Goal: Task Accomplishment & Management: Manage account settings

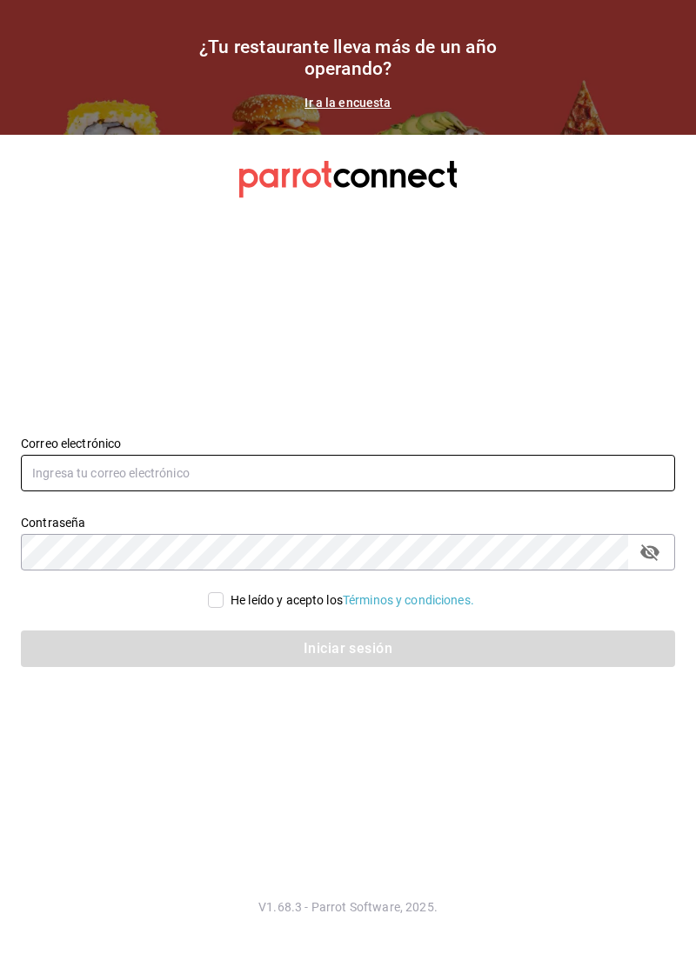
click at [342, 491] on input "text" at bounding box center [348, 473] width 654 height 37
type input "[EMAIL_ADDRESS][DOMAIN_NAME]"
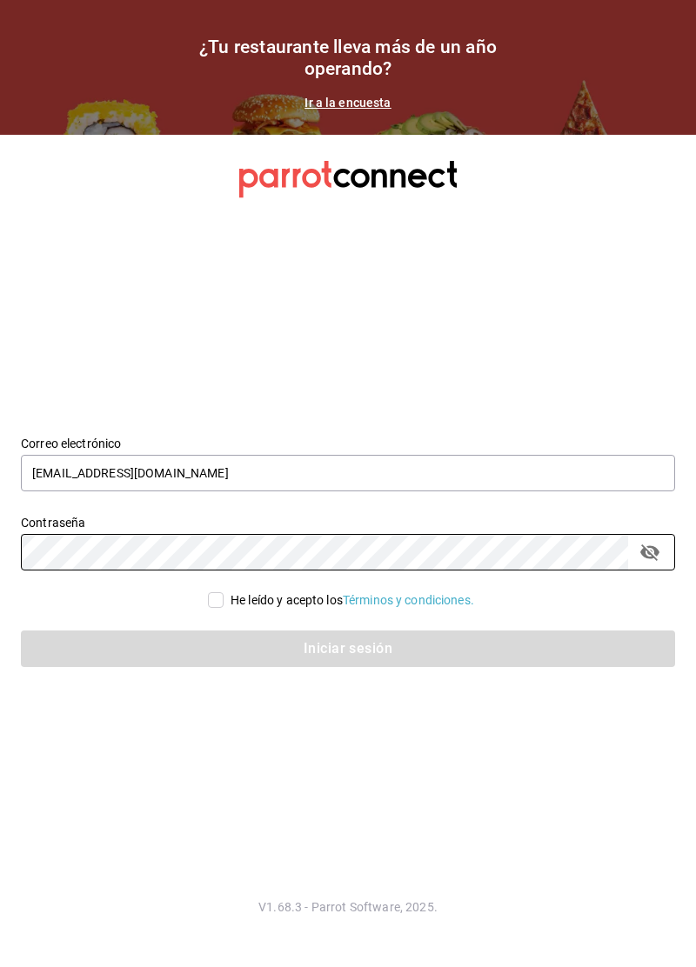
click at [208, 608] on input "He leído y acepto los Términos y condiciones." at bounding box center [216, 600] width 16 height 16
checkbox input "true"
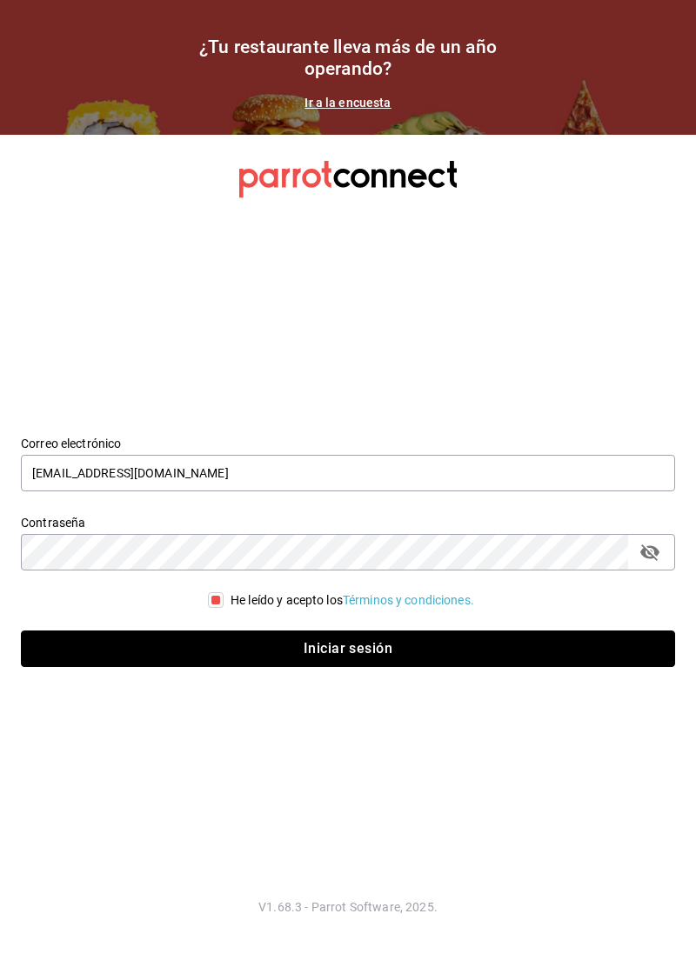
click at [301, 667] on button "Iniciar sesión" at bounding box center [348, 648] width 654 height 37
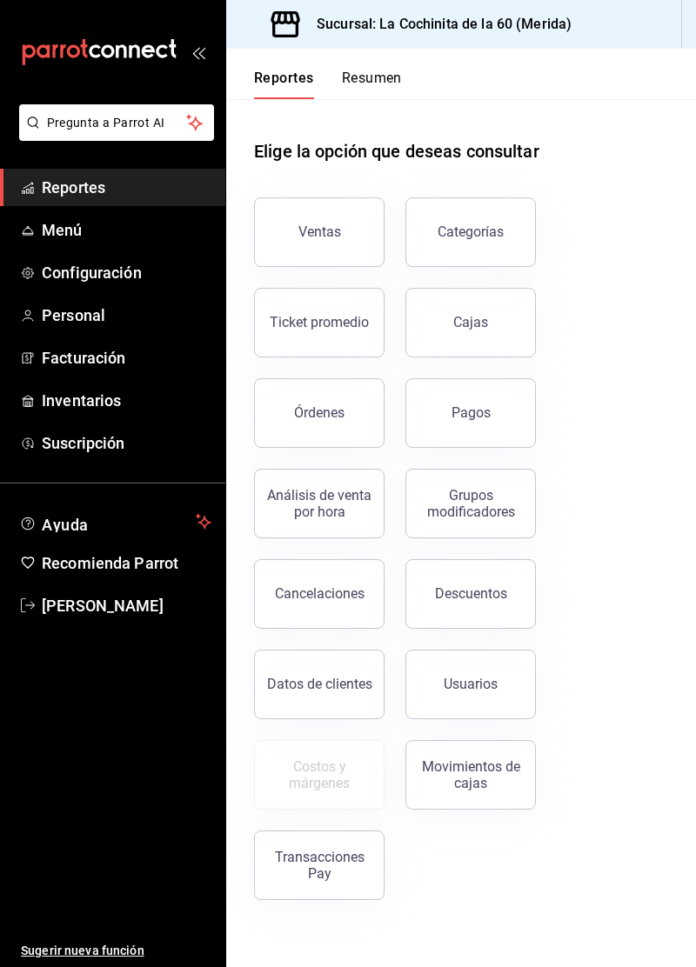
click at [135, 288] on link "Configuración" at bounding box center [112, 272] width 225 height 37
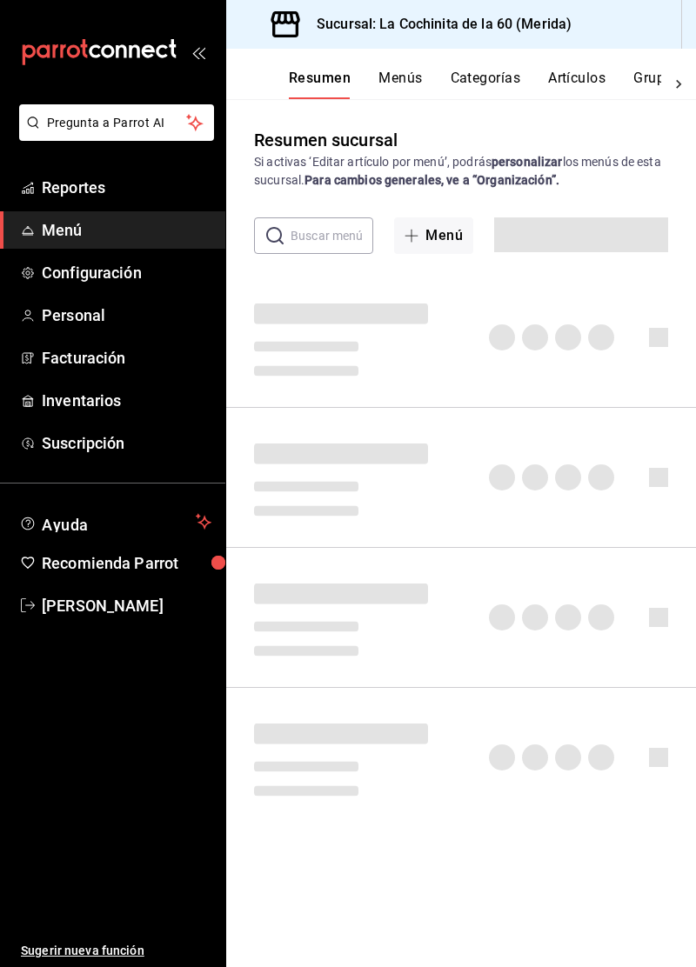
click at [586, 85] on button "Artículos" at bounding box center [576, 85] width 57 height 30
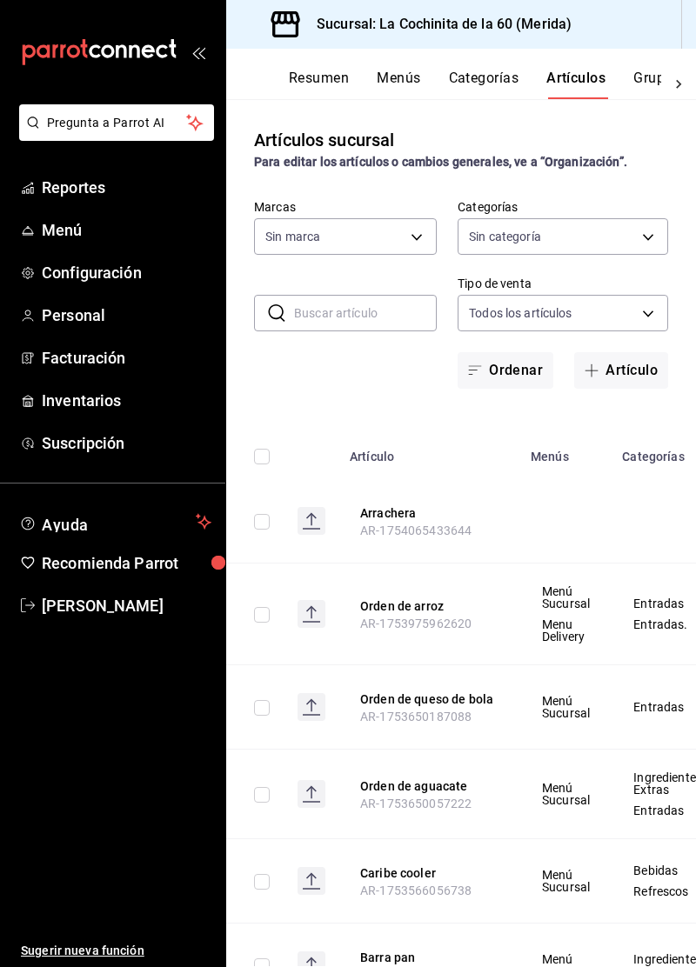
type input "268ce8d1-4722-4411-a626-51c418737468"
type input "cf8b5d9a-166c-4b97-a20e-5714138213e1,9b19a878-138e-43f8-8e93-308546fe6856,0650d…"
click at [624, 377] on button "Artículo" at bounding box center [621, 370] width 94 height 37
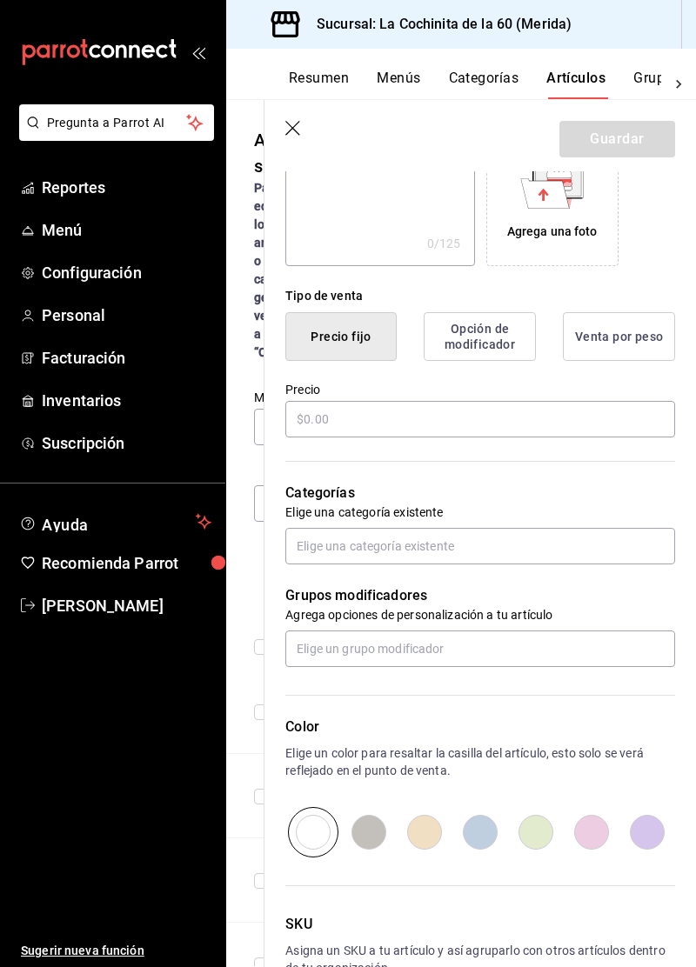
scroll to position [339, 0]
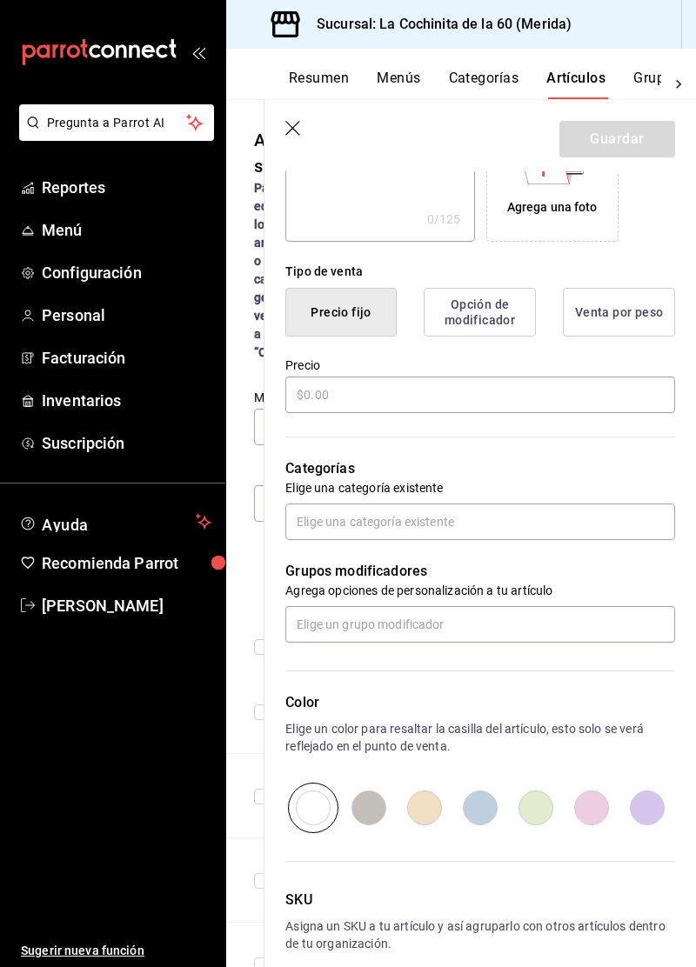
type input "Negra modelo lata"
click at [373, 400] on div "Tipo de venta Precio fijo Opción de modificador Venta por peso Precio" at bounding box center [469, 329] width 410 height 174
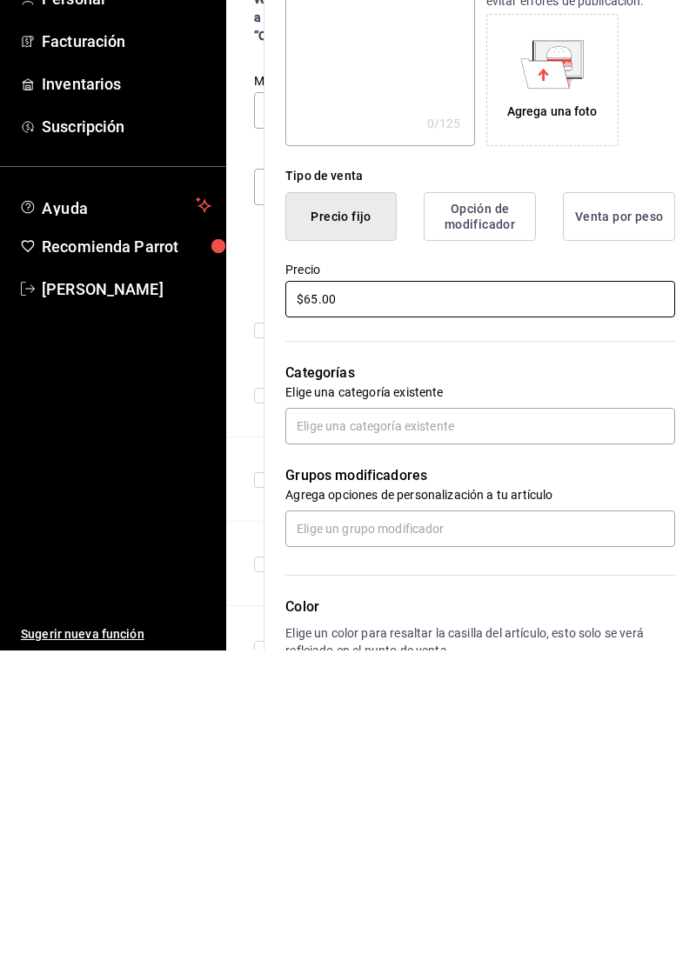
scroll to position [122, 0]
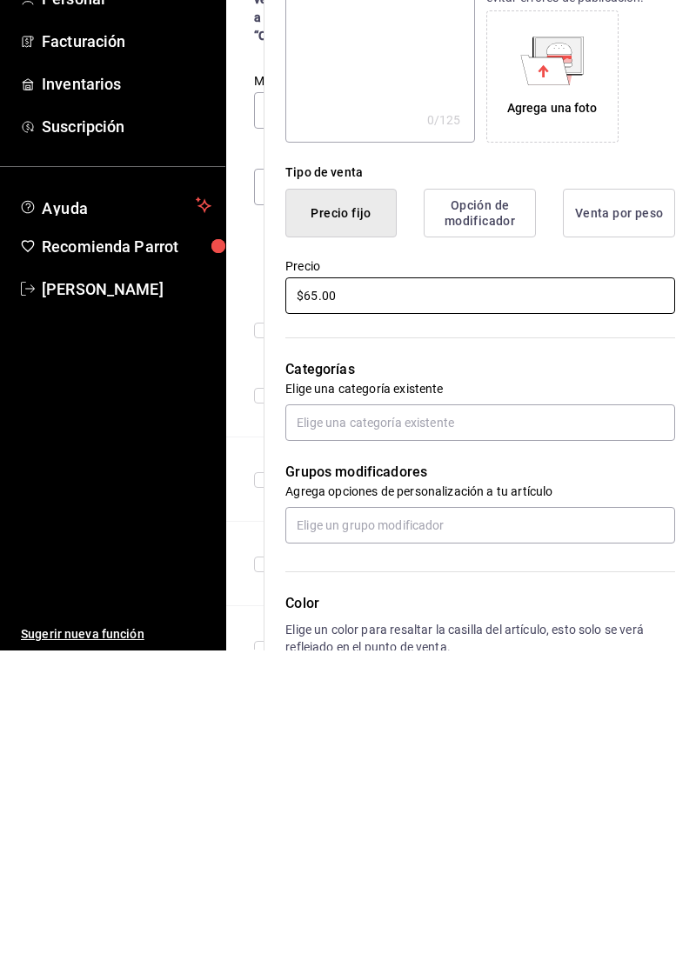
type input "$65.00"
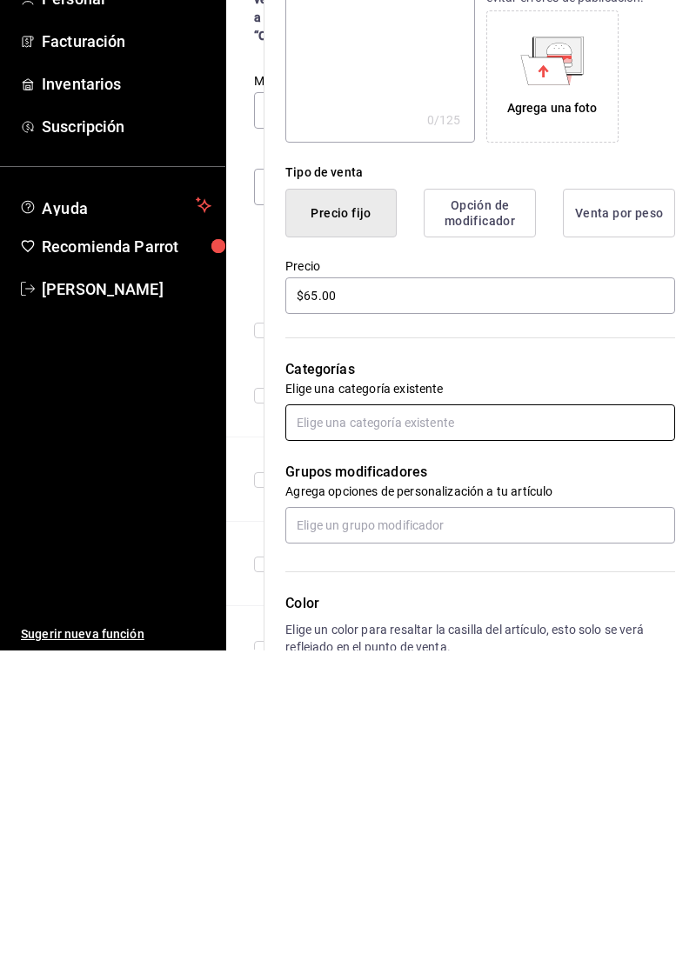
click at [503, 742] on input "text" at bounding box center [480, 739] width 390 height 37
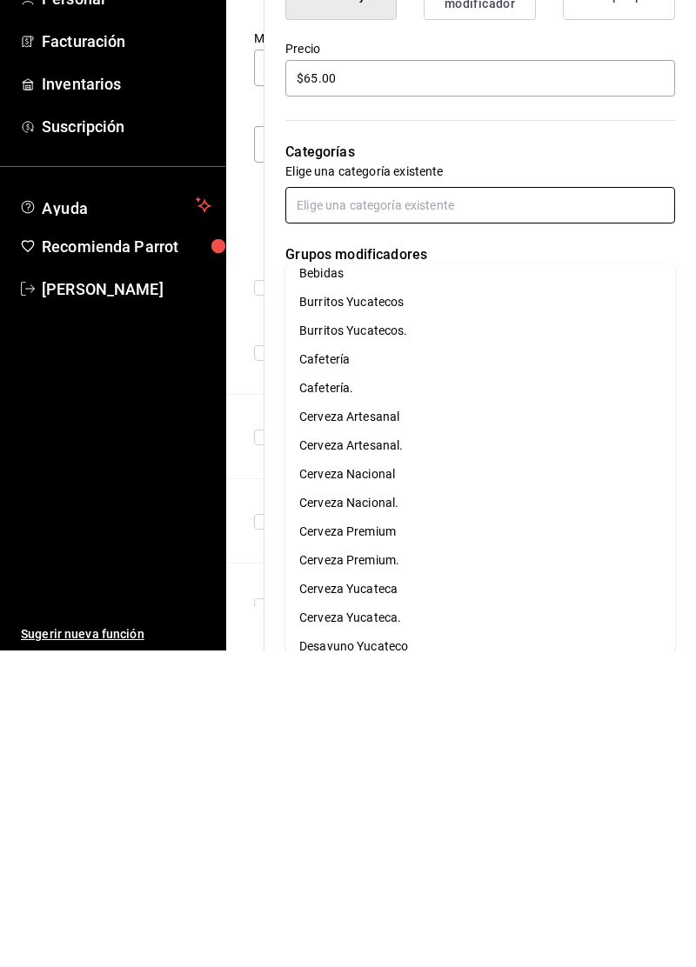
scroll to position [140, 0]
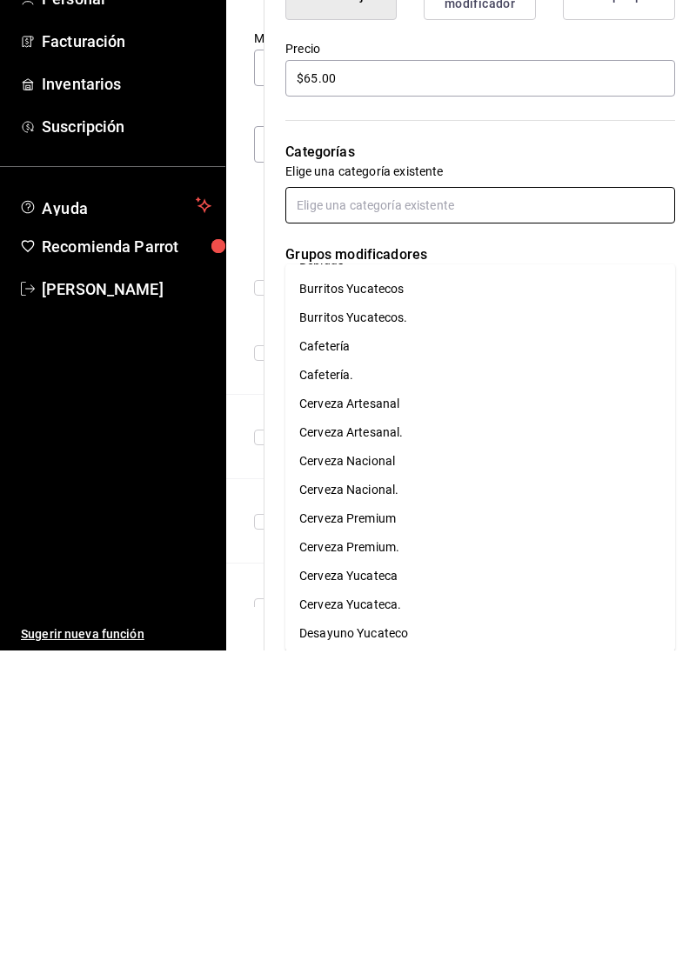
click at [447, 821] on li "Cerveza Premium" at bounding box center [480, 835] width 390 height 29
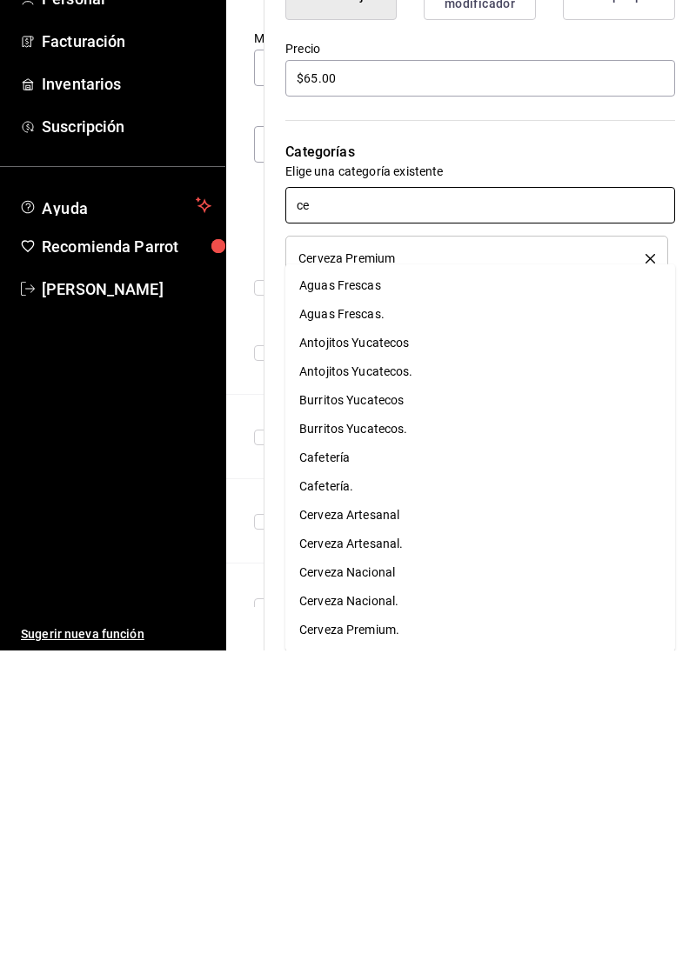
type input "cer"
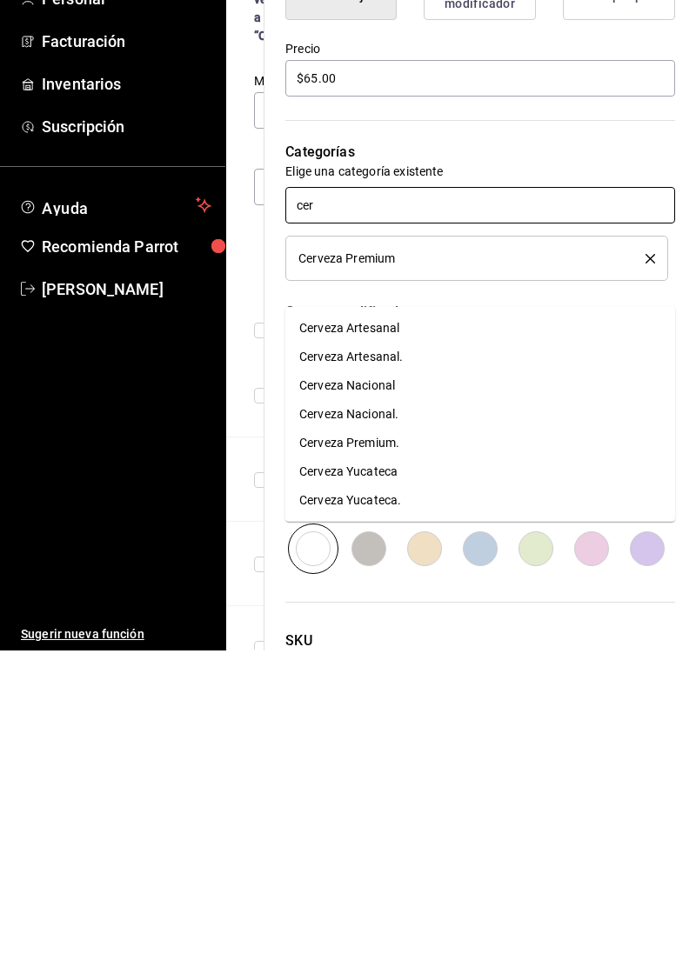
click at [456, 745] on li "Cerveza Premium." at bounding box center [480, 759] width 390 height 29
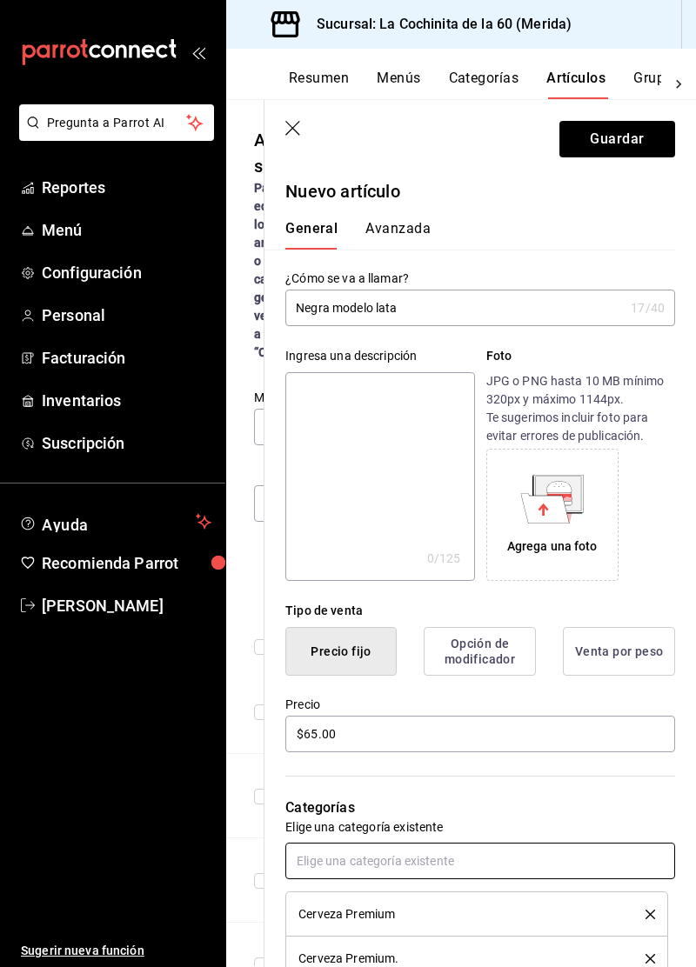
scroll to position [0, 0]
click at [616, 143] on button "Guardar" at bounding box center [617, 139] width 116 height 37
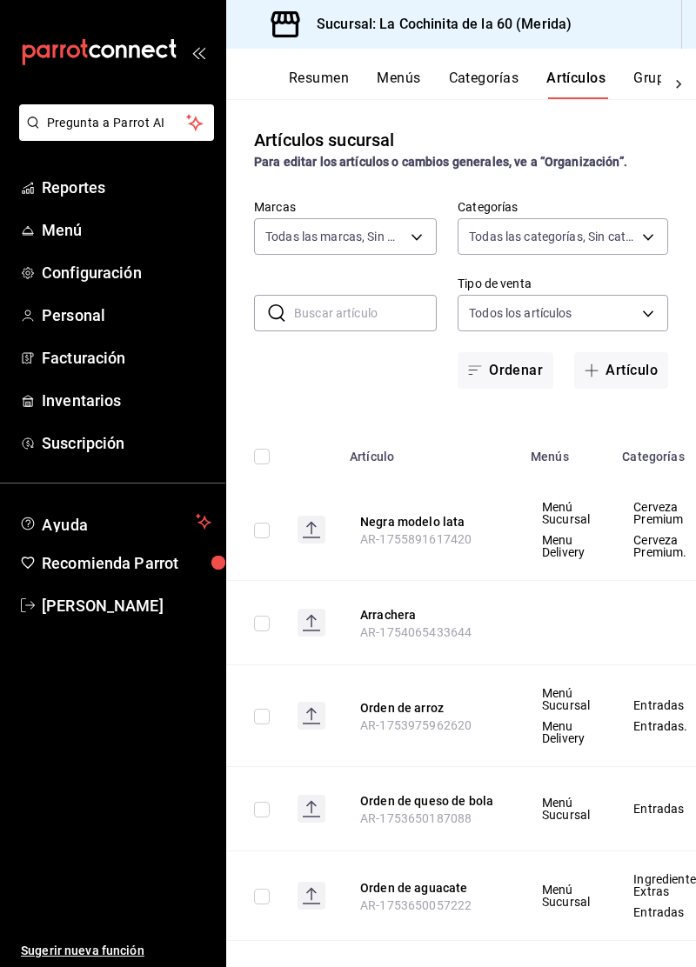
click at [621, 380] on button "Artículo" at bounding box center [621, 370] width 94 height 37
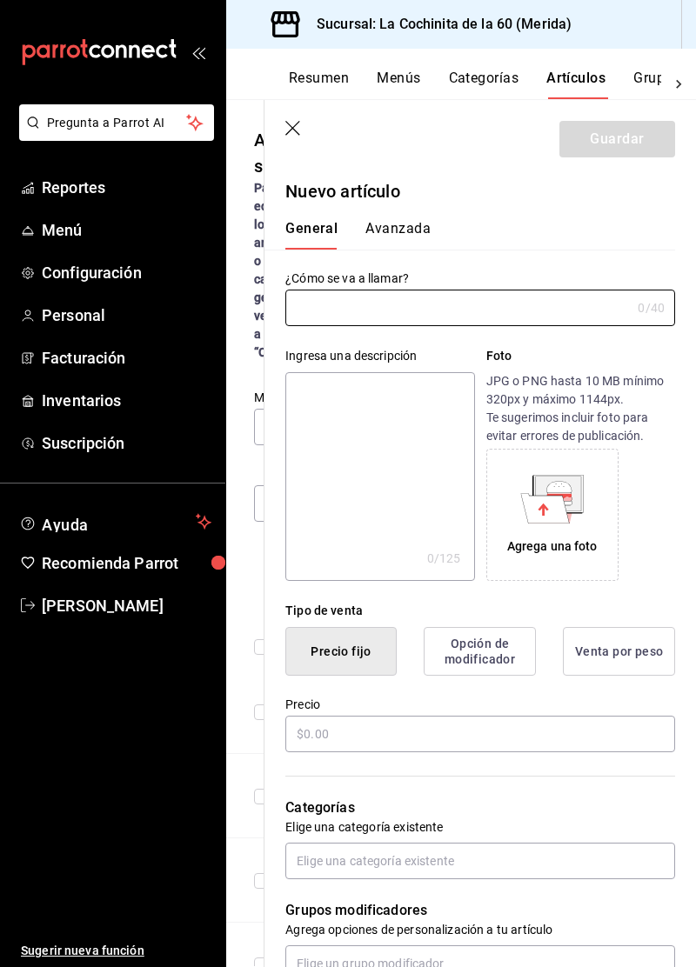
type input "M"
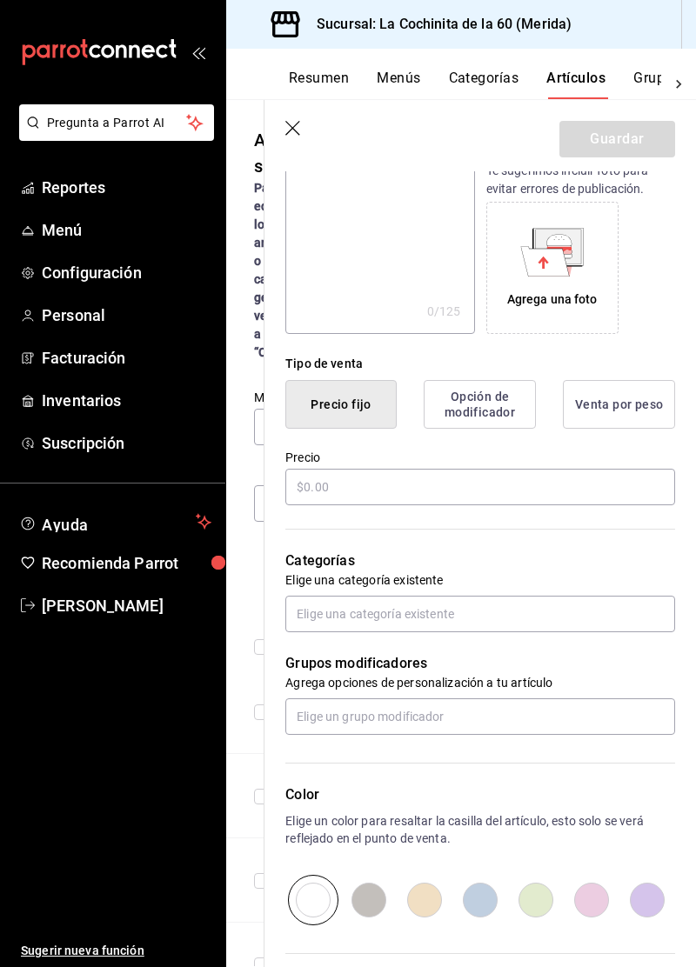
scroll to position [329, 0]
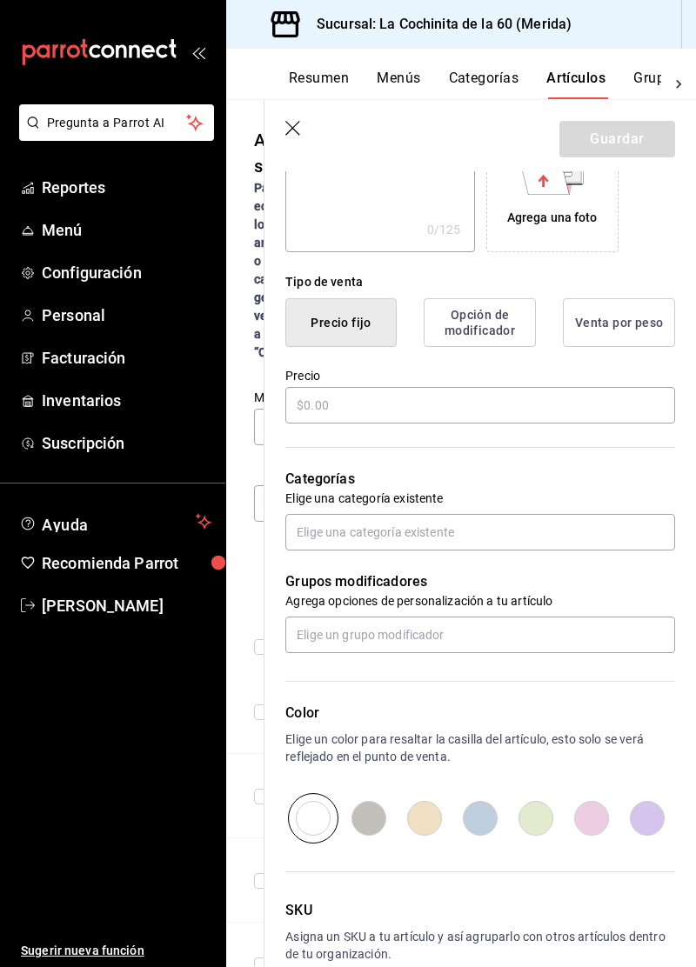
type input "Negra modelo vidrio"
click at [410, 408] on div "Tipo de venta Precio fijo Opción de modificador Venta por peso Precio" at bounding box center [469, 339] width 410 height 174
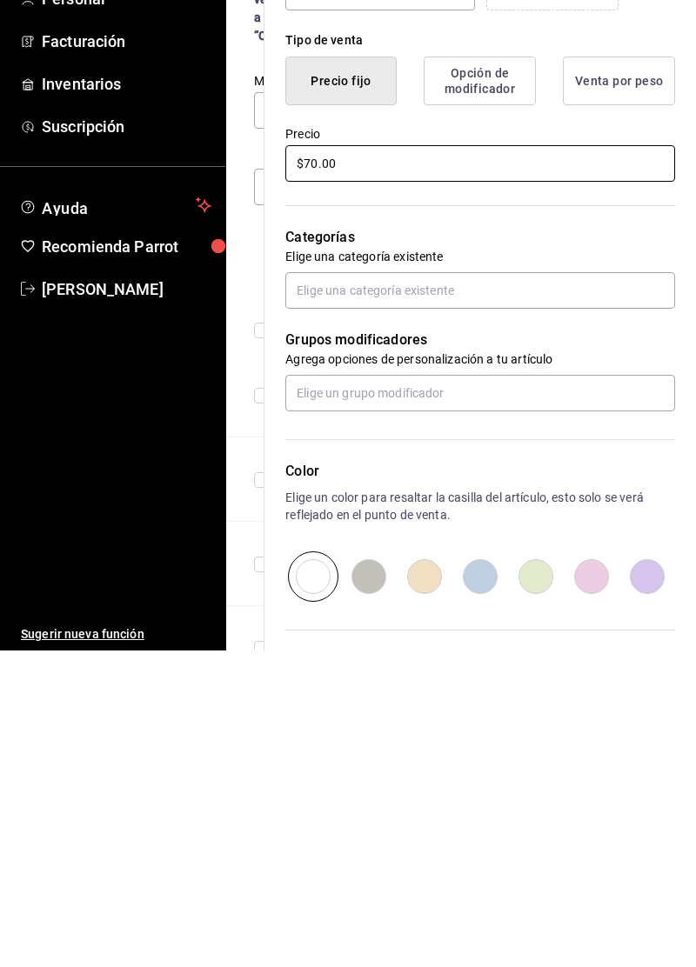
scroll to position [254, 0]
type input "$70.00"
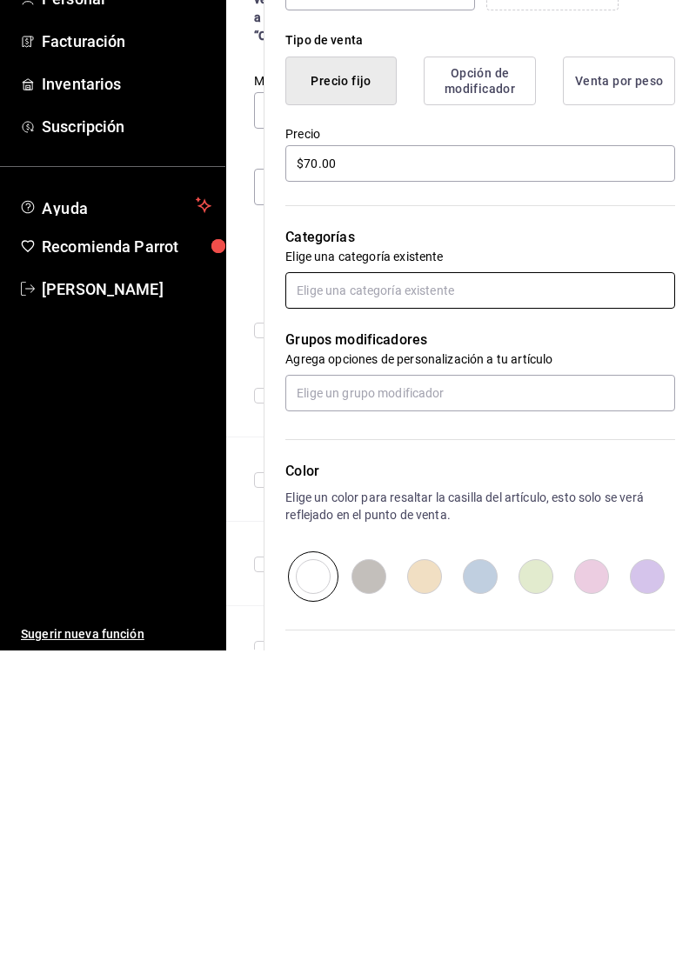
click at [479, 612] on input "text" at bounding box center [480, 607] width 390 height 37
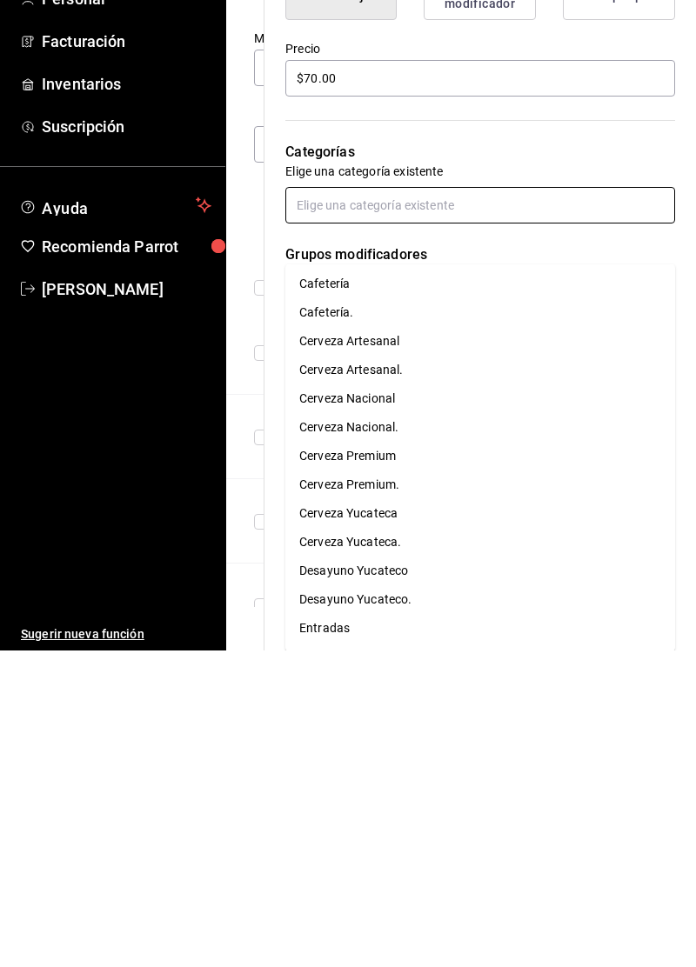
scroll to position [204, 0]
click at [437, 757] on li "Cerveza Premium" at bounding box center [480, 771] width 390 height 29
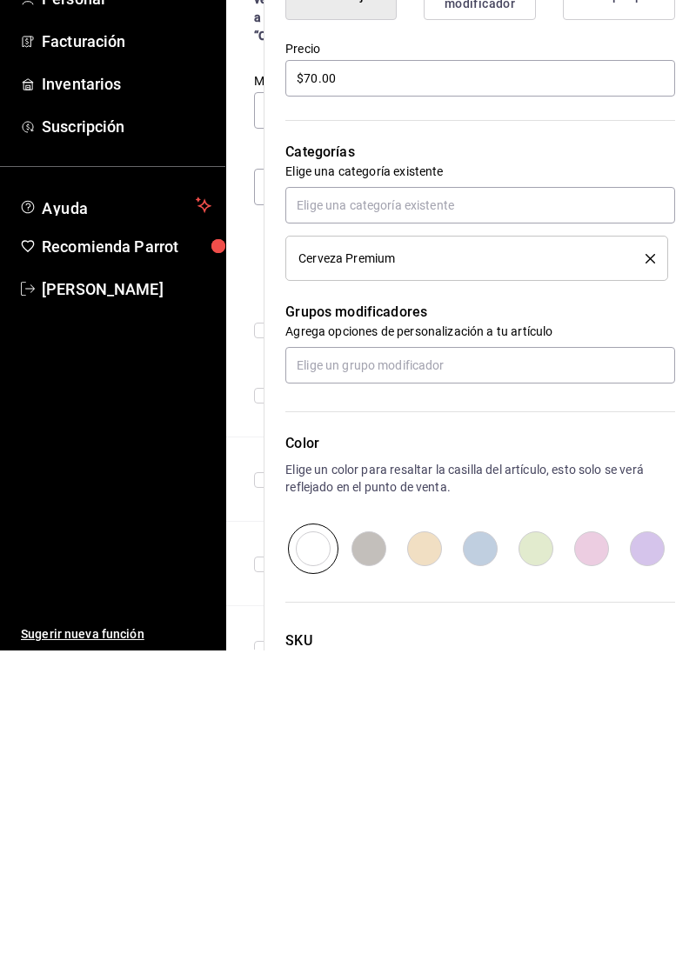
click at [509, 576] on div "Cerveza Premium" at bounding box center [458, 575] width 321 height 12
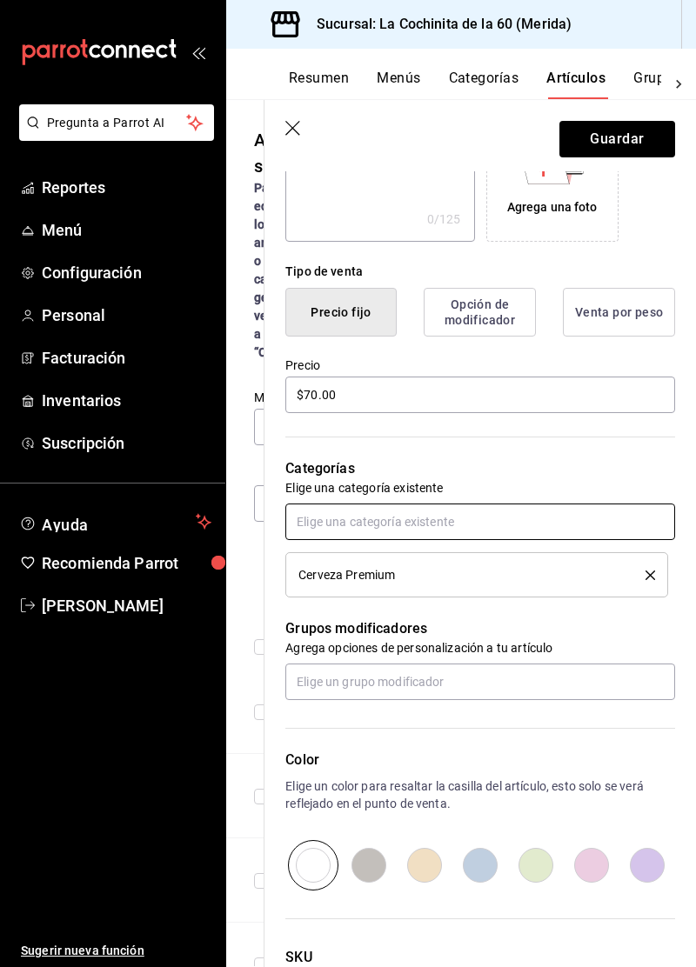
click at [443, 527] on input "text" at bounding box center [480, 521] width 390 height 37
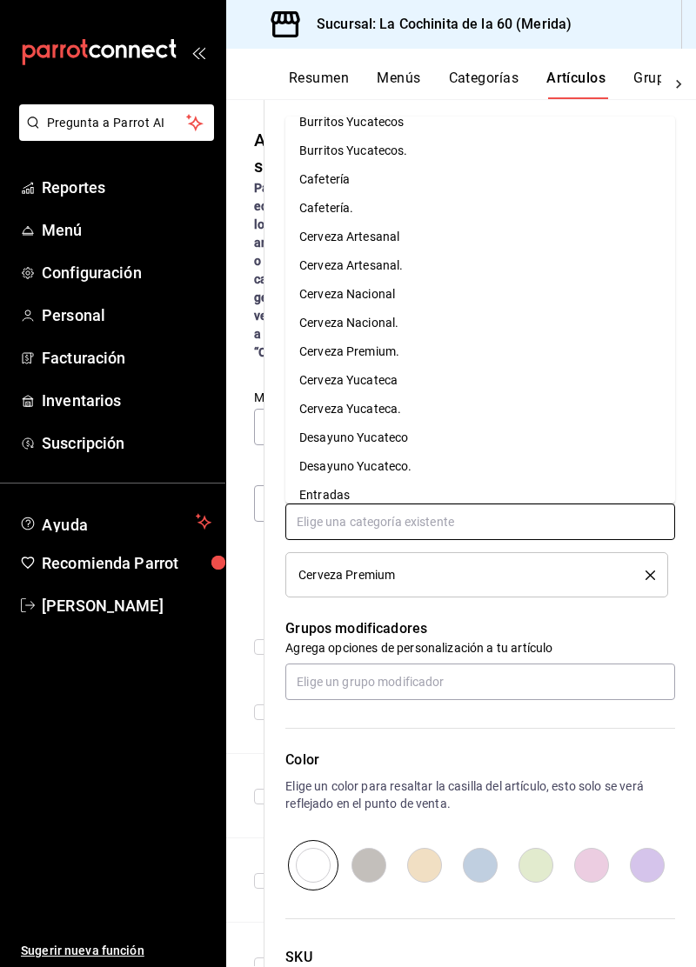
scroll to position [172, 0]
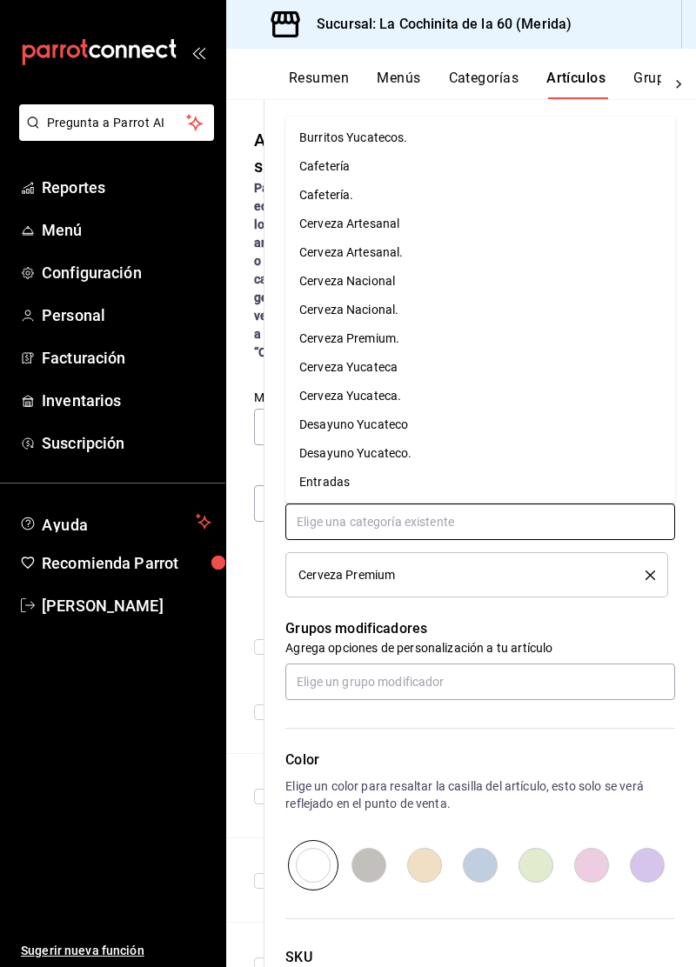
click at [425, 267] on li "Cerveza Nacional" at bounding box center [480, 281] width 390 height 29
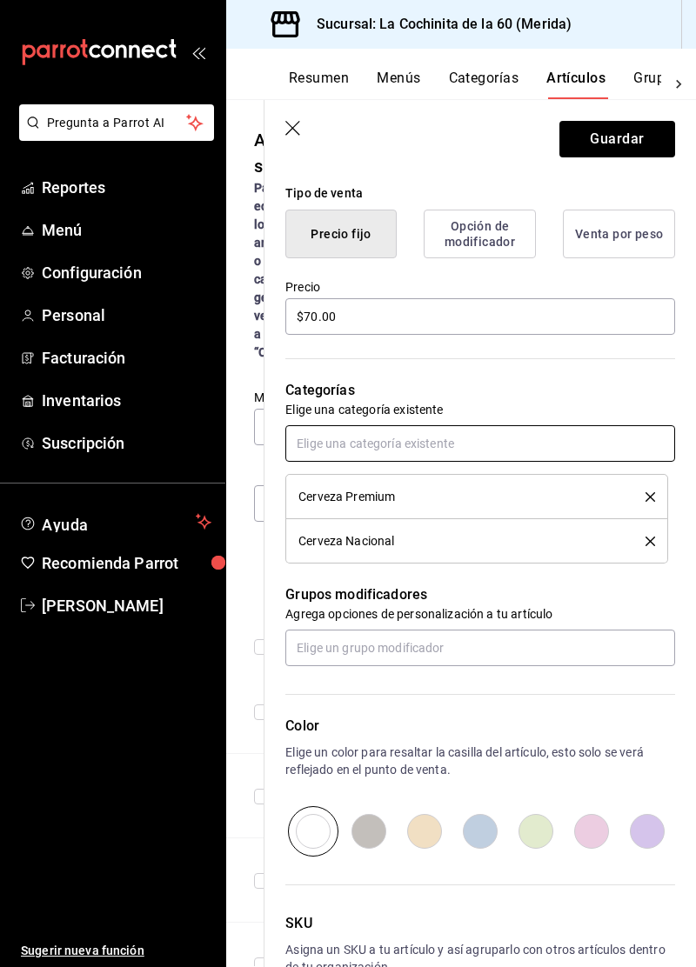
scroll to position [440, 0]
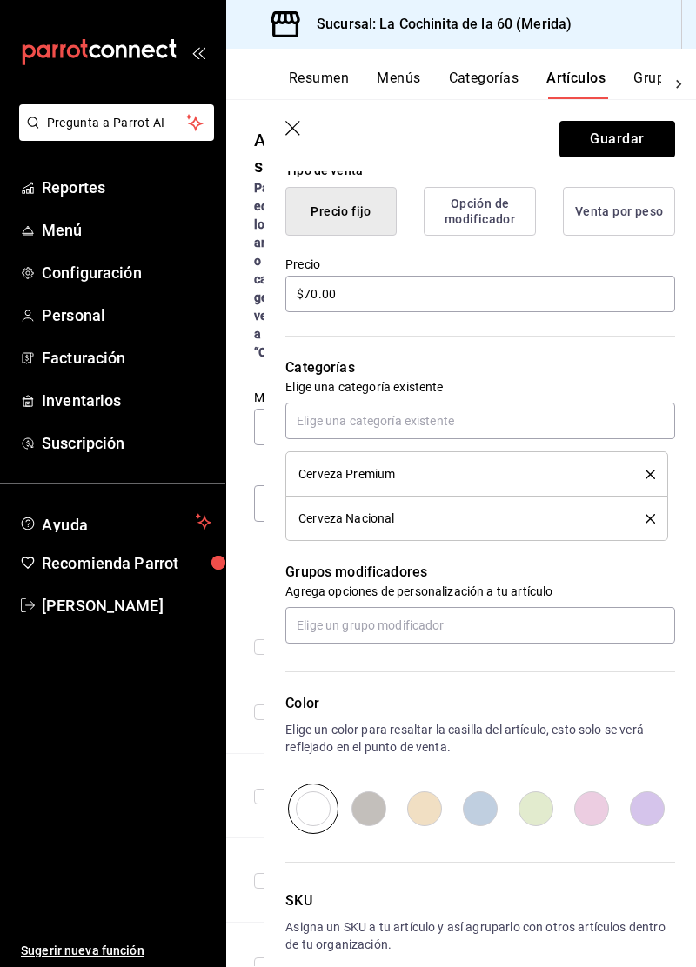
click at [650, 520] on icon "delete" at bounding box center [650, 519] width 10 height 10
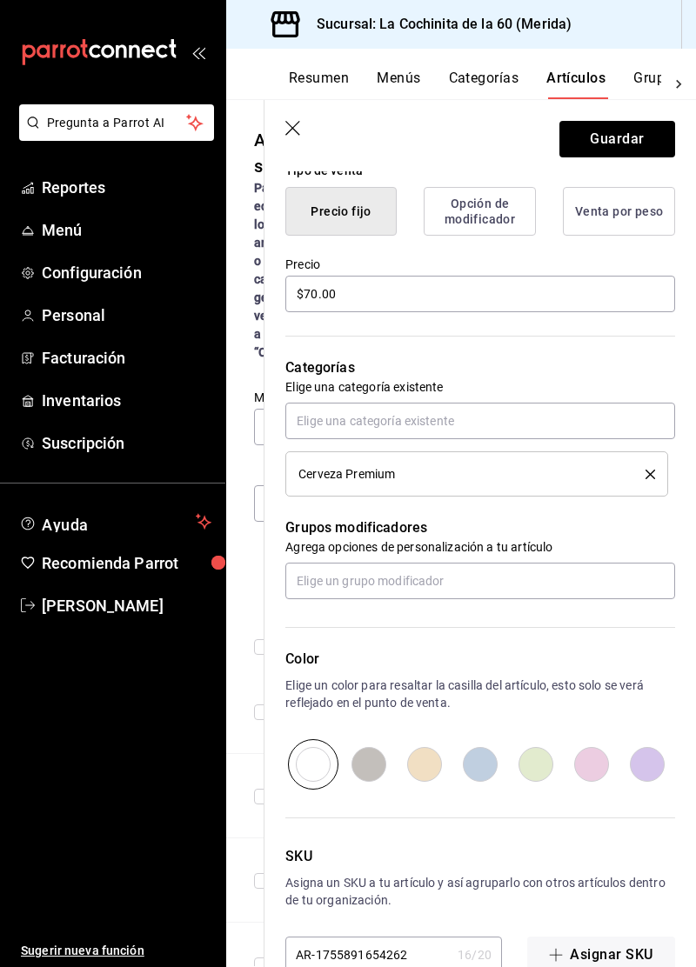
scroll to position [396, 0]
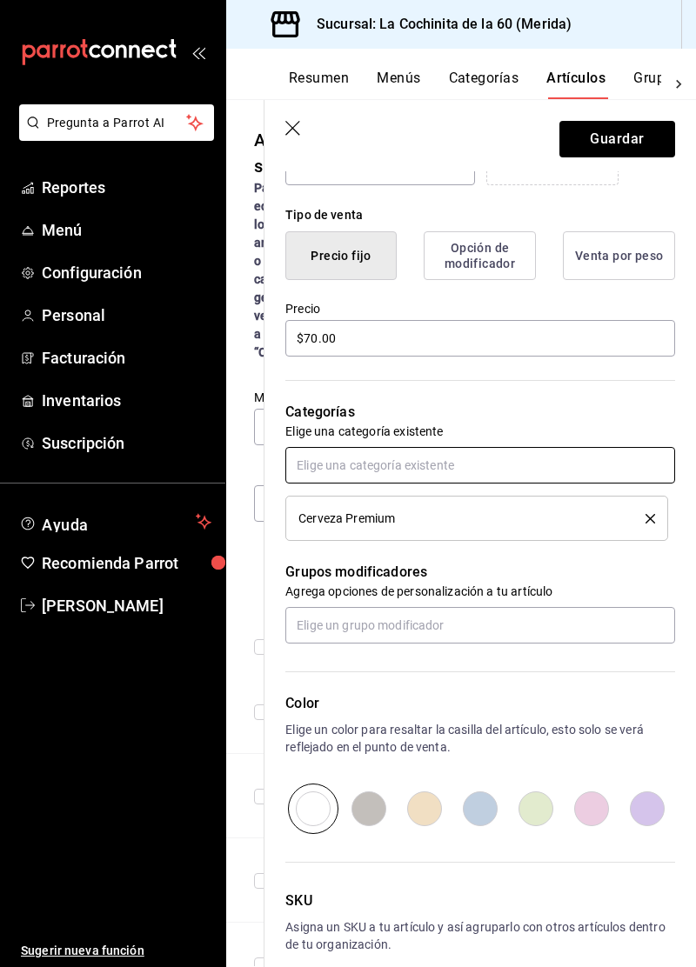
click at [471, 470] on input "text" at bounding box center [480, 465] width 390 height 37
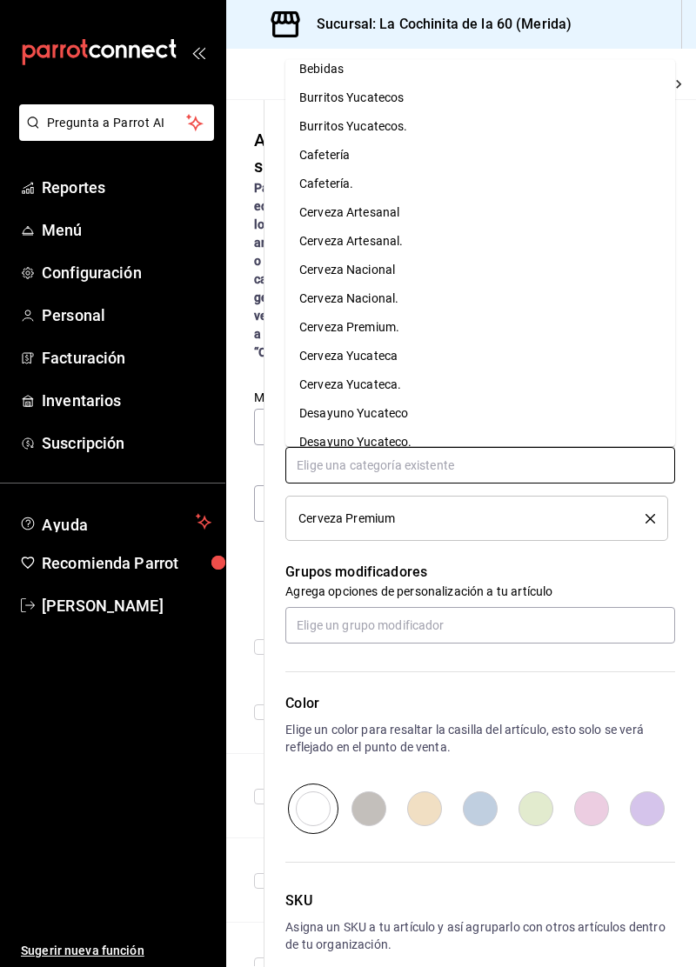
scroll to position [127, 0]
click at [424, 313] on li "Cerveza Premium." at bounding box center [480, 327] width 390 height 29
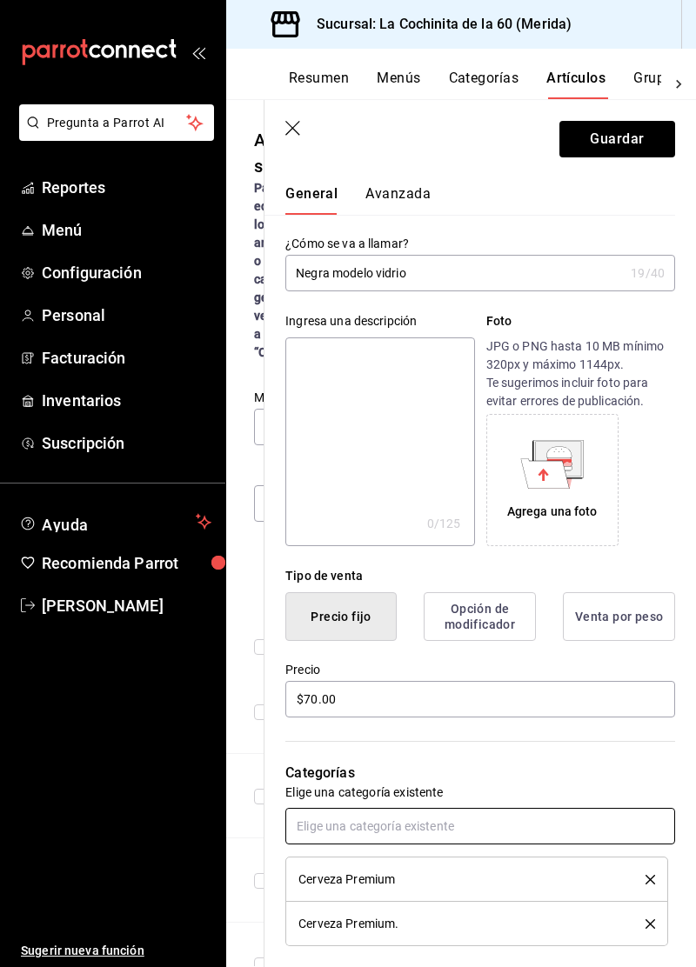
scroll to position [0, 0]
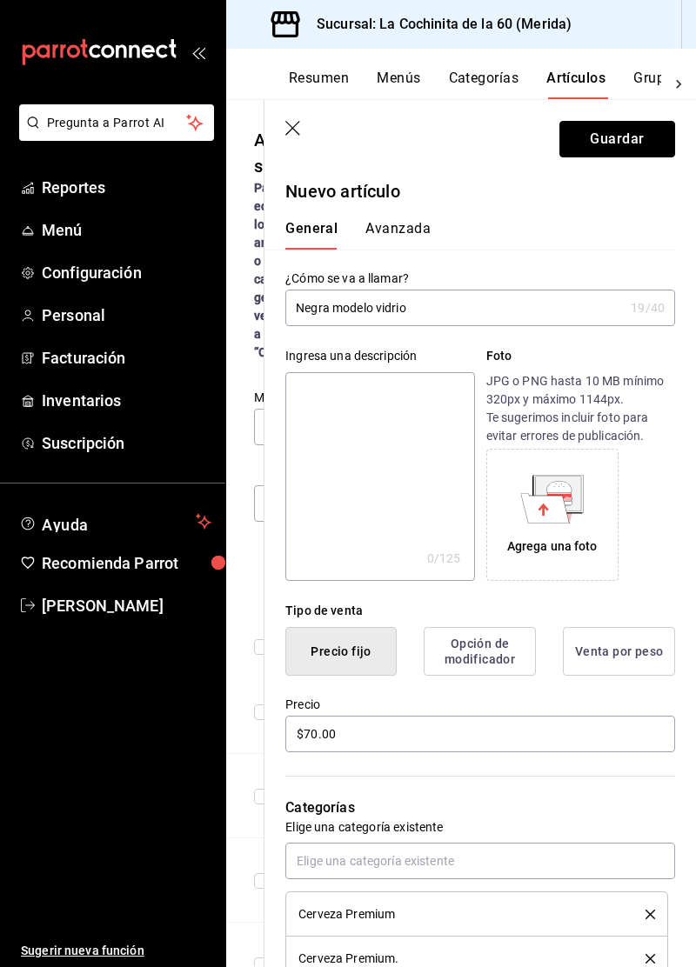
click at [642, 149] on button "Guardar" at bounding box center [617, 139] width 116 height 37
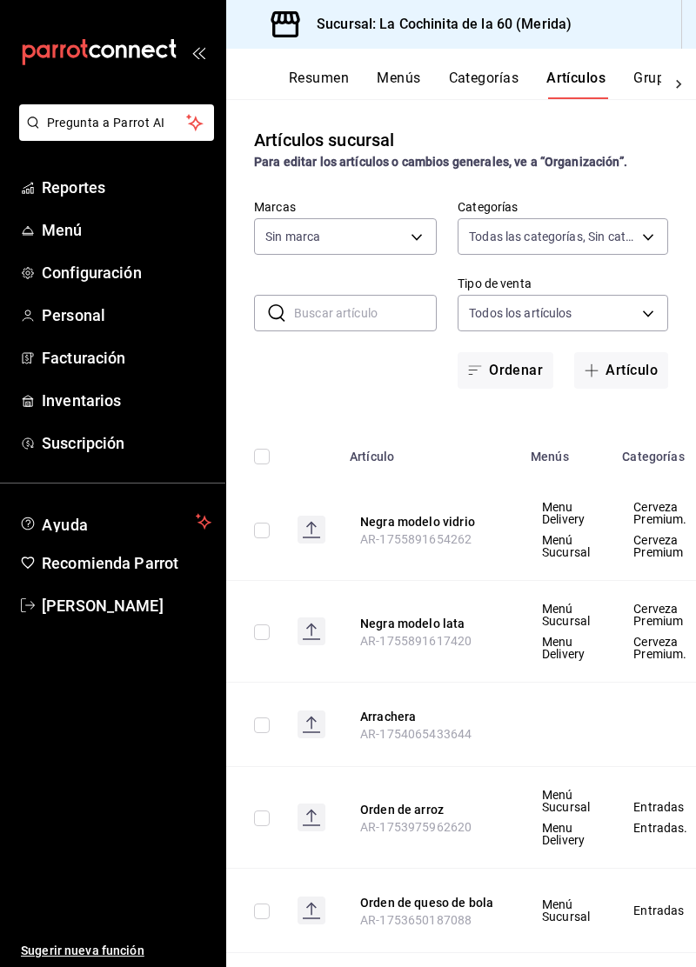
type input "cf8b5d9a-166c-4b97-a20e-5714138213e1,9b19a878-138e-43f8-8e93-308546fe6856,0650d…"
type input "268ce8d1-4722-4411-a626-51c418737468"
type input "cf8b5d9a-166c-4b97-a20e-5714138213e1,9b19a878-138e-43f8-8e93-308546fe6856,0650d…"
type input "268ce8d1-4722-4411-a626-51c418737468"
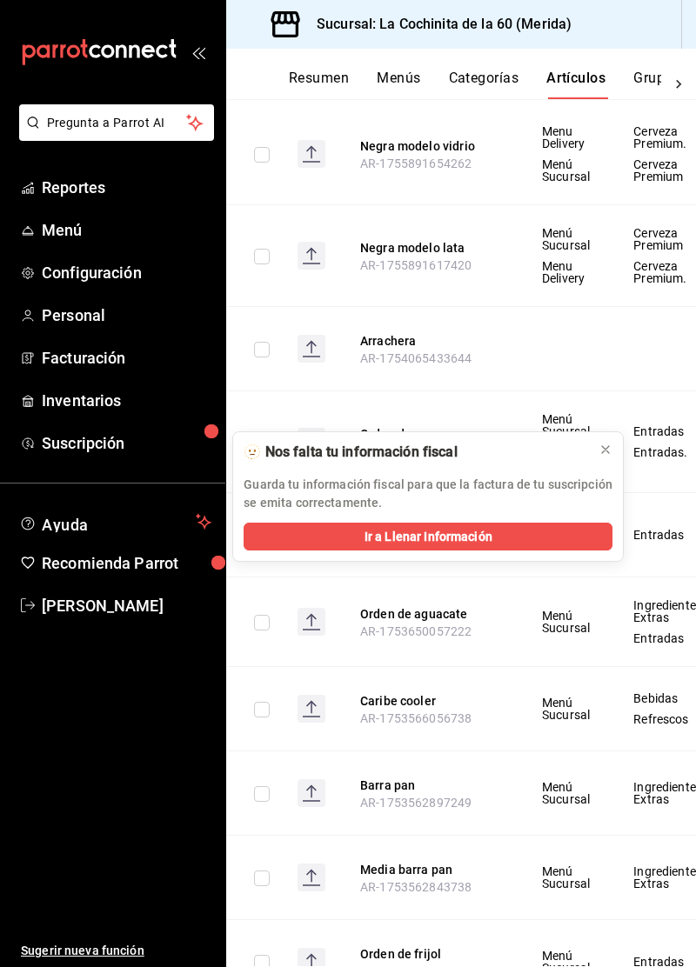
scroll to position [419, 0]
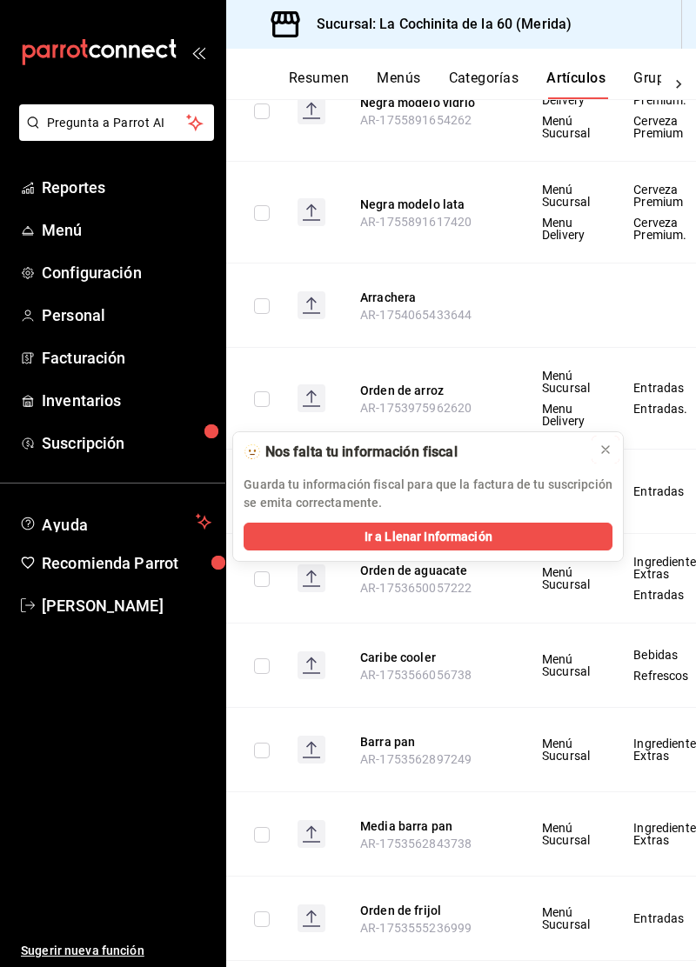
click at [599, 453] on icon at bounding box center [605, 450] width 14 height 14
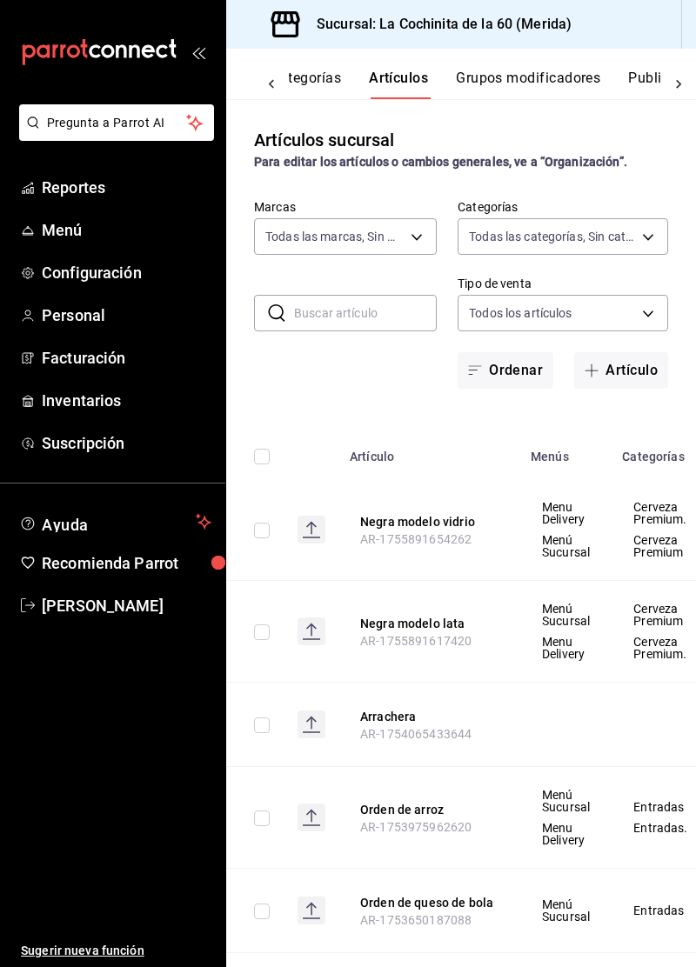
scroll to position [0, 202]
click at [640, 97] on button "Publicar" at bounding box center [634, 85] width 54 height 30
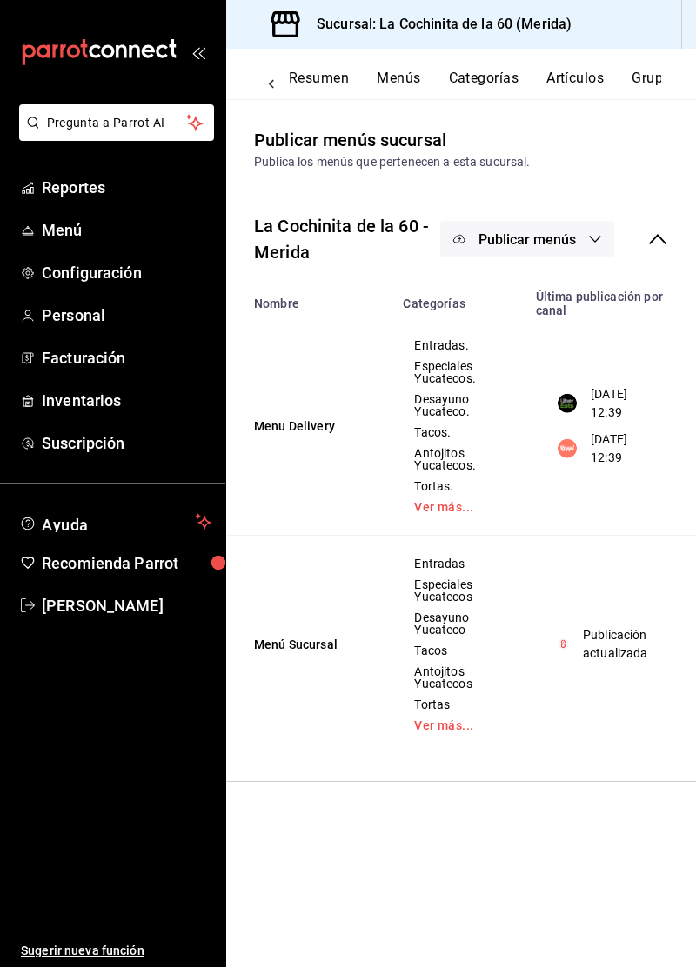
scroll to position [0, 202]
click at [574, 245] on span "Publicar menús" at bounding box center [526, 239] width 97 height 17
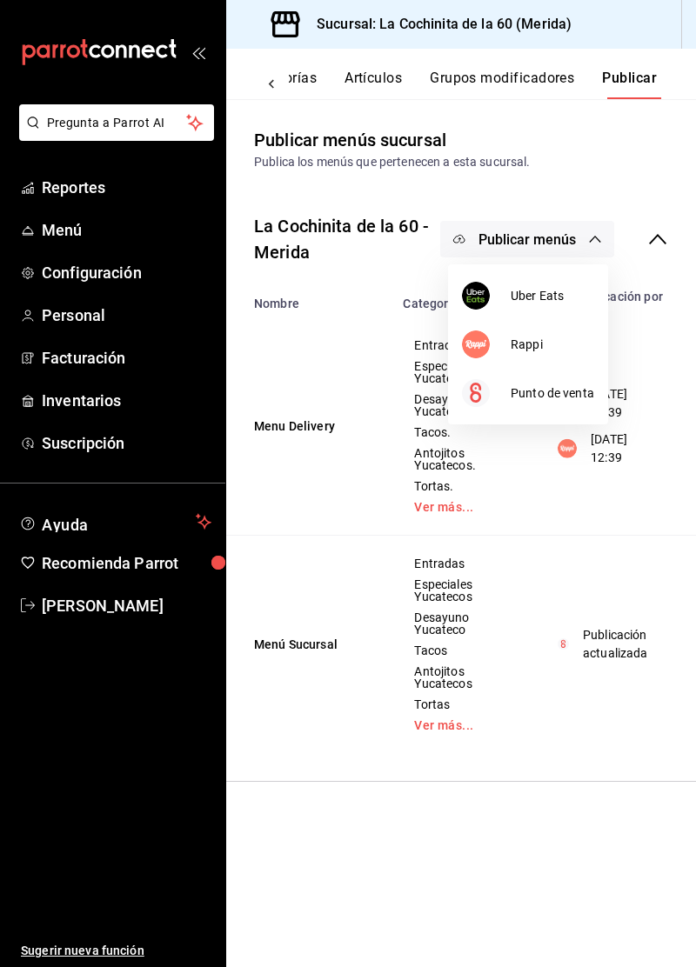
click at [557, 308] on li "Uber Eats" at bounding box center [528, 295] width 160 height 49
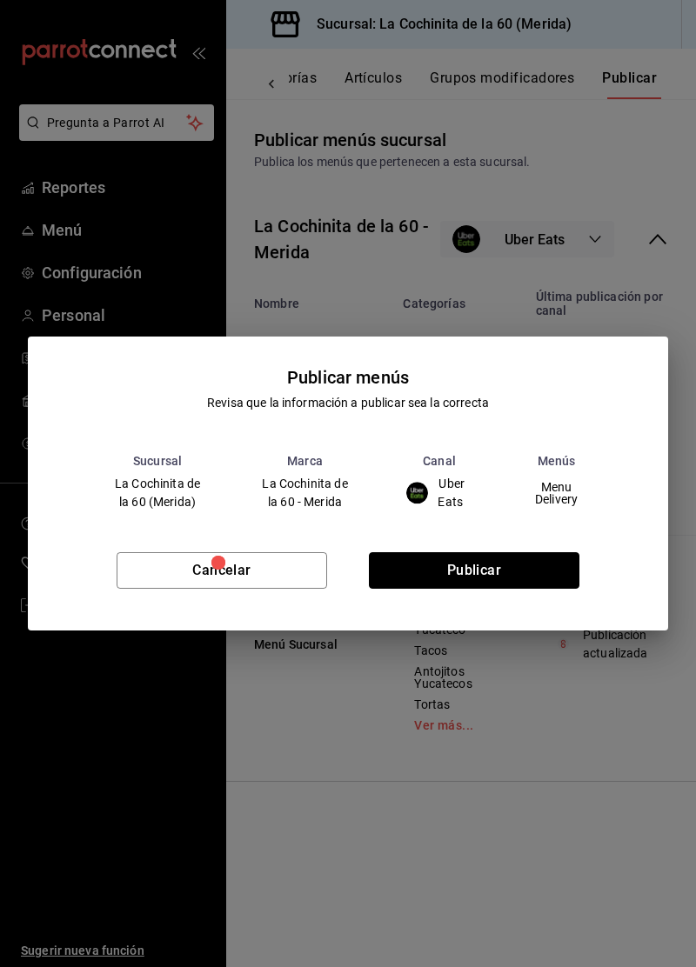
click at [503, 570] on button "Publicar" at bounding box center [474, 570] width 210 height 37
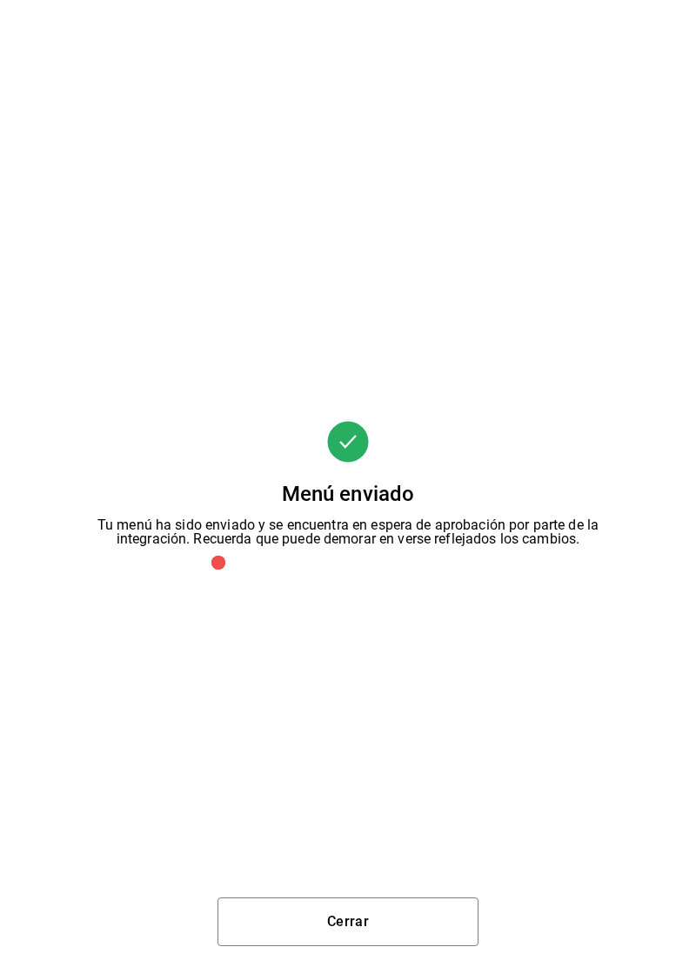
click at [368, 921] on button "Cerrar" at bounding box center [347, 921] width 261 height 49
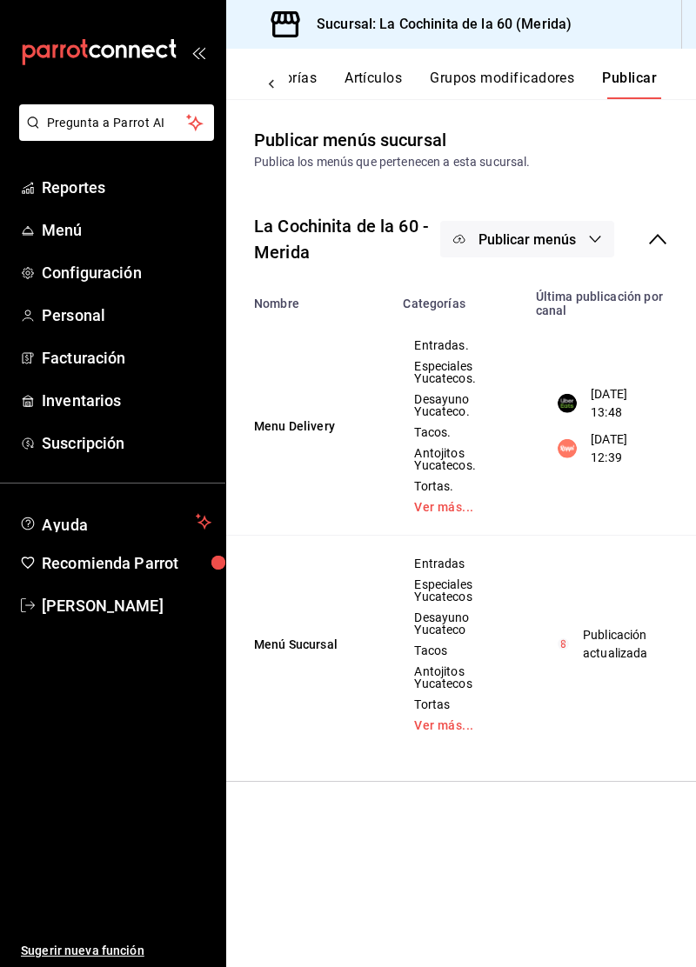
click at [564, 255] on button "Publicar menús" at bounding box center [527, 239] width 174 height 37
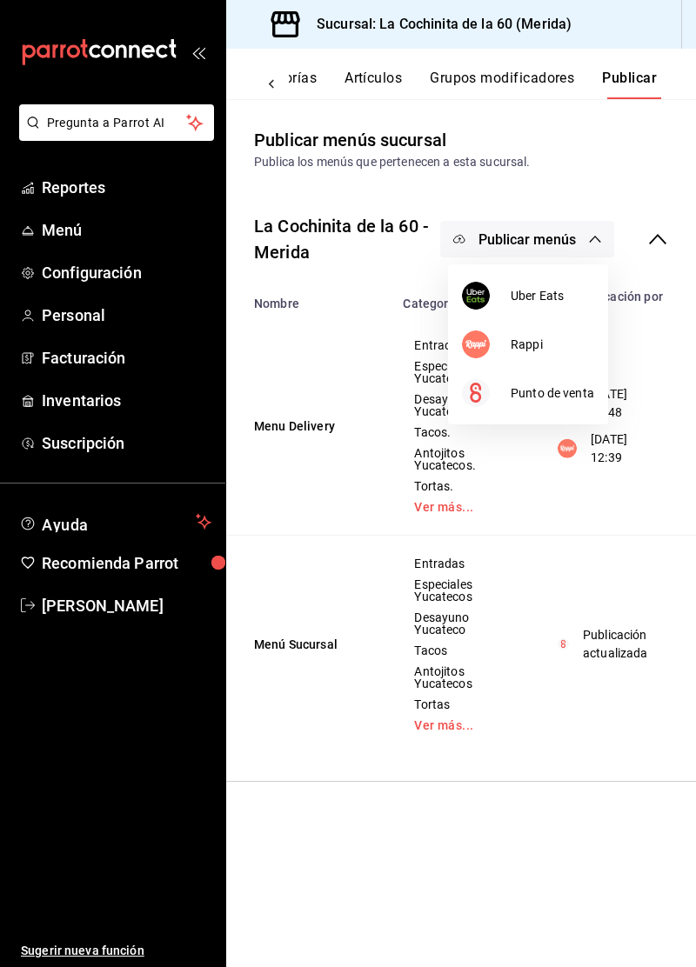
click at [538, 349] on span "Rappi" at bounding box center [551, 345] width 83 height 18
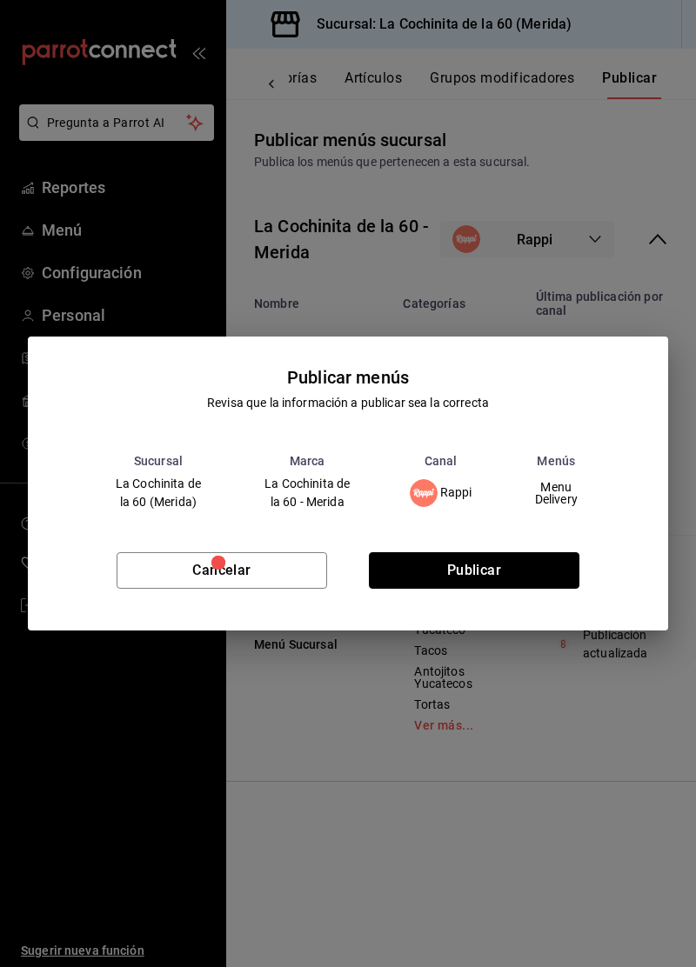
click at [477, 582] on button "Publicar" at bounding box center [474, 570] width 210 height 37
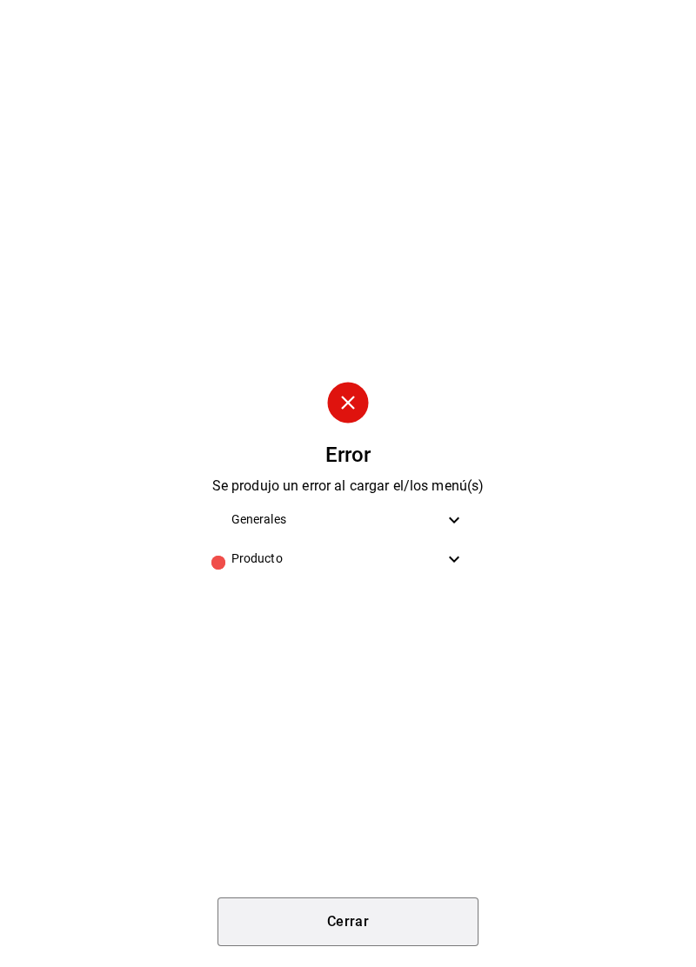
click at [381, 923] on button "Cerrar" at bounding box center [347, 921] width 261 height 49
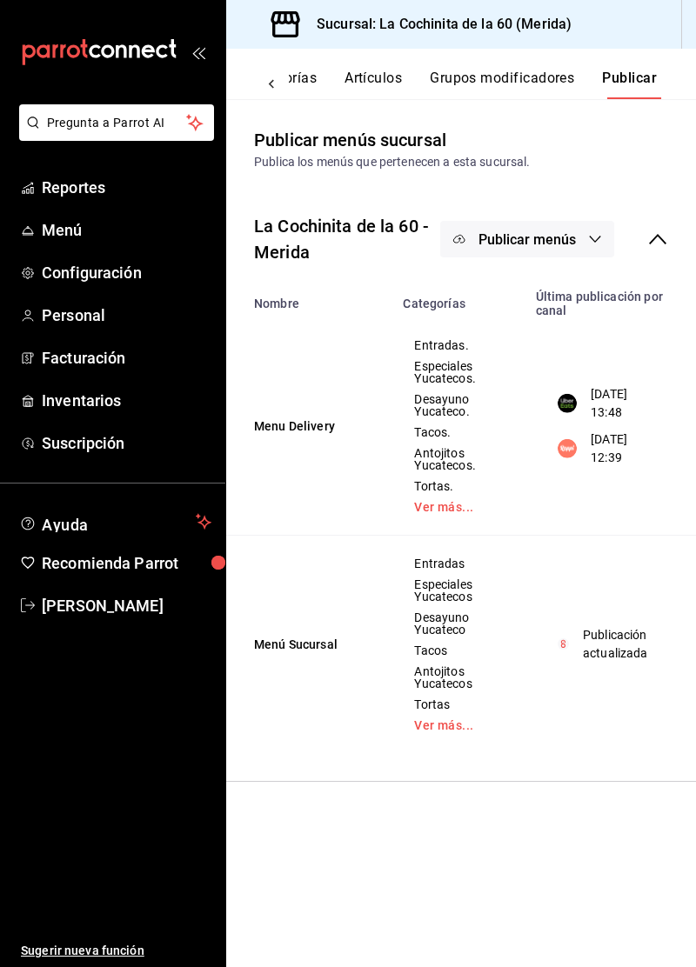
click at [577, 245] on button "Publicar menús" at bounding box center [527, 239] width 174 height 37
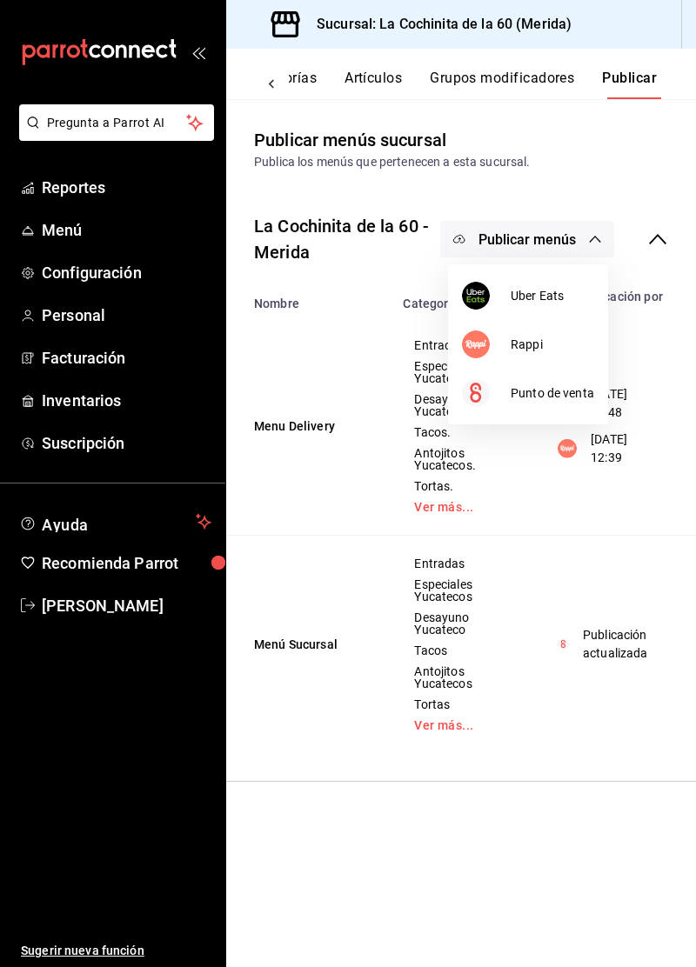
click at [548, 403] on li "Punto de venta" at bounding box center [528, 393] width 160 height 49
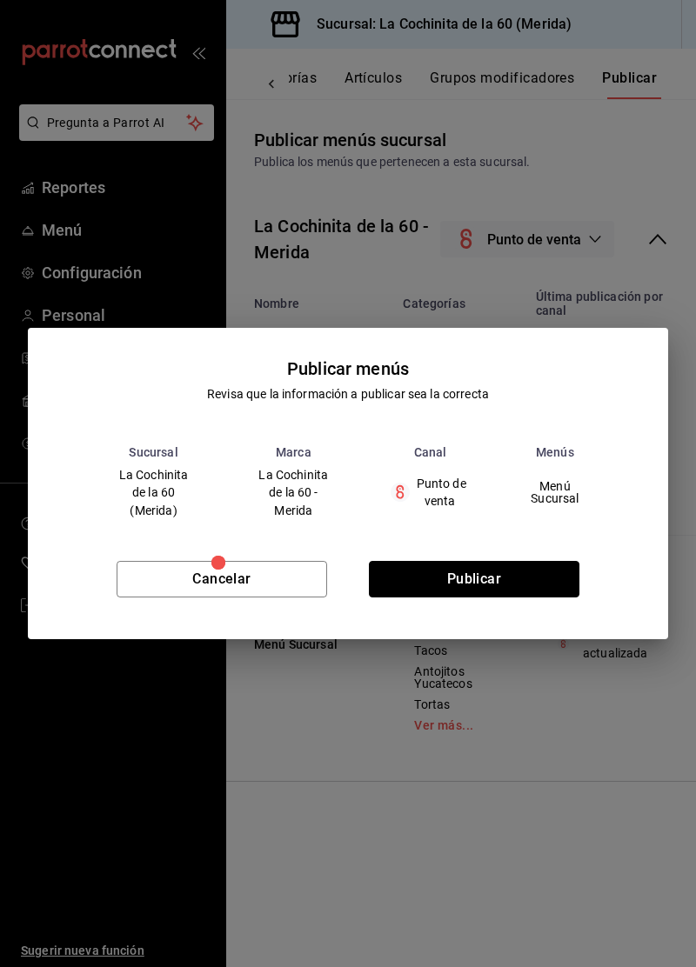
click at [483, 586] on button "Publicar" at bounding box center [474, 579] width 210 height 37
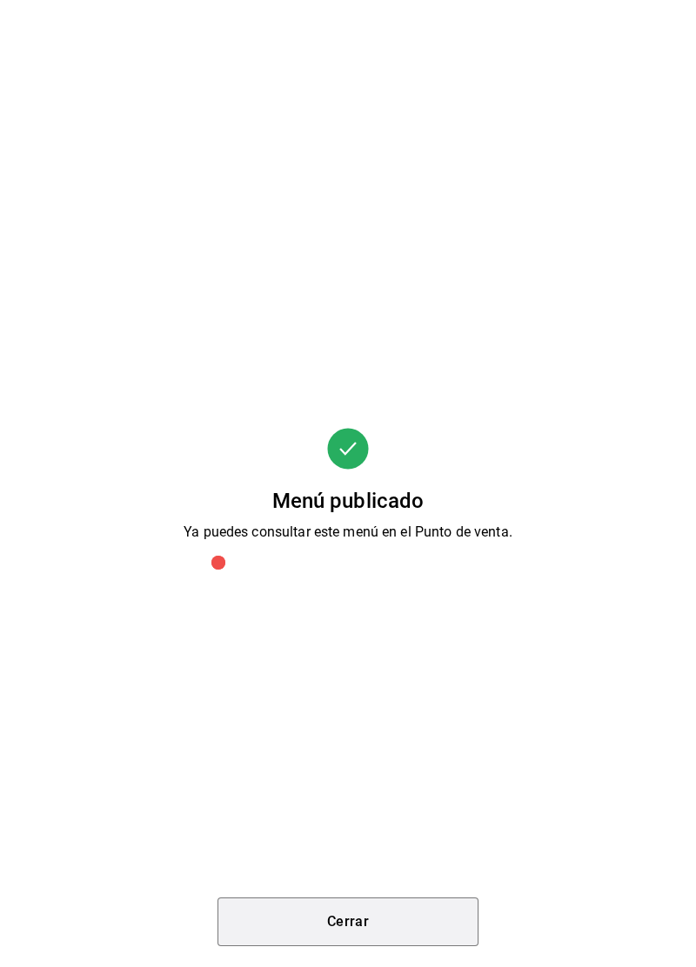
click at [343, 917] on button "Cerrar" at bounding box center [347, 921] width 261 height 49
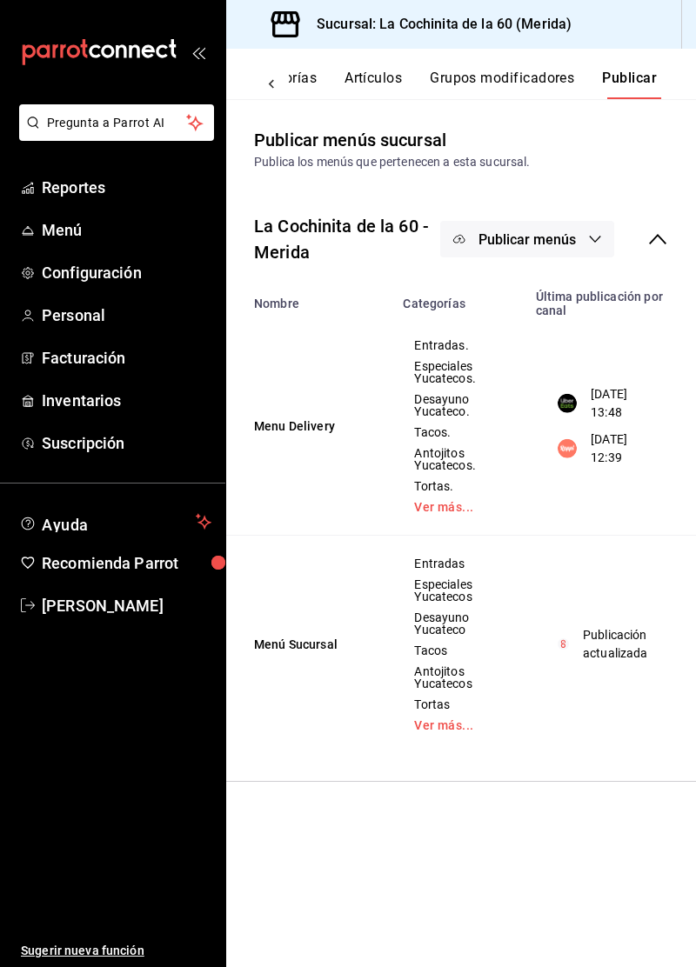
click at [83, 183] on span "Reportes" at bounding box center [127, 187] width 170 height 23
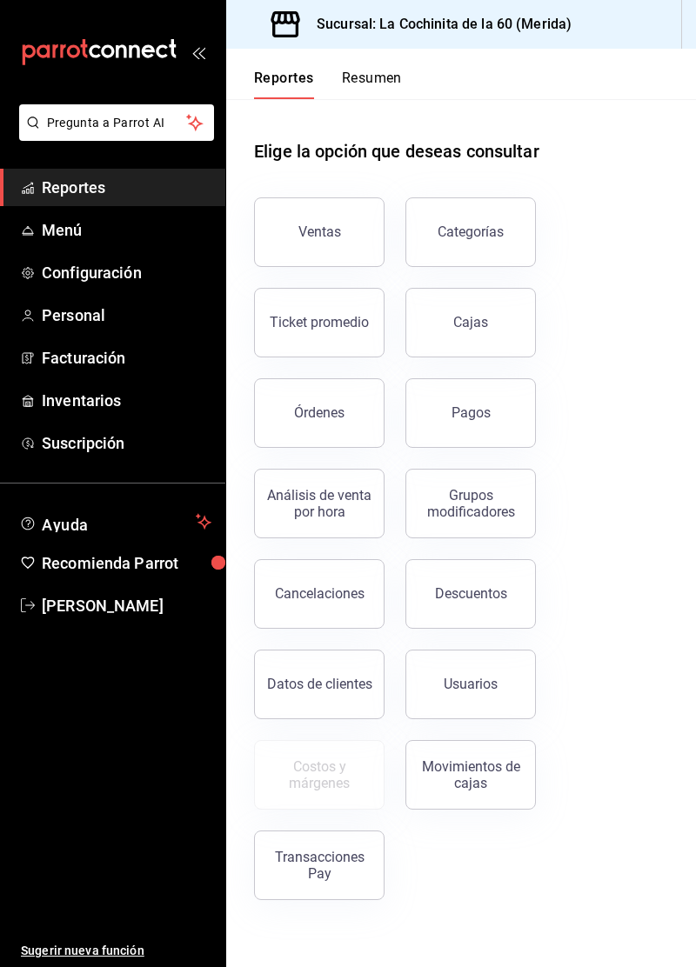
click at [316, 263] on button "Ventas" at bounding box center [319, 232] width 130 height 70
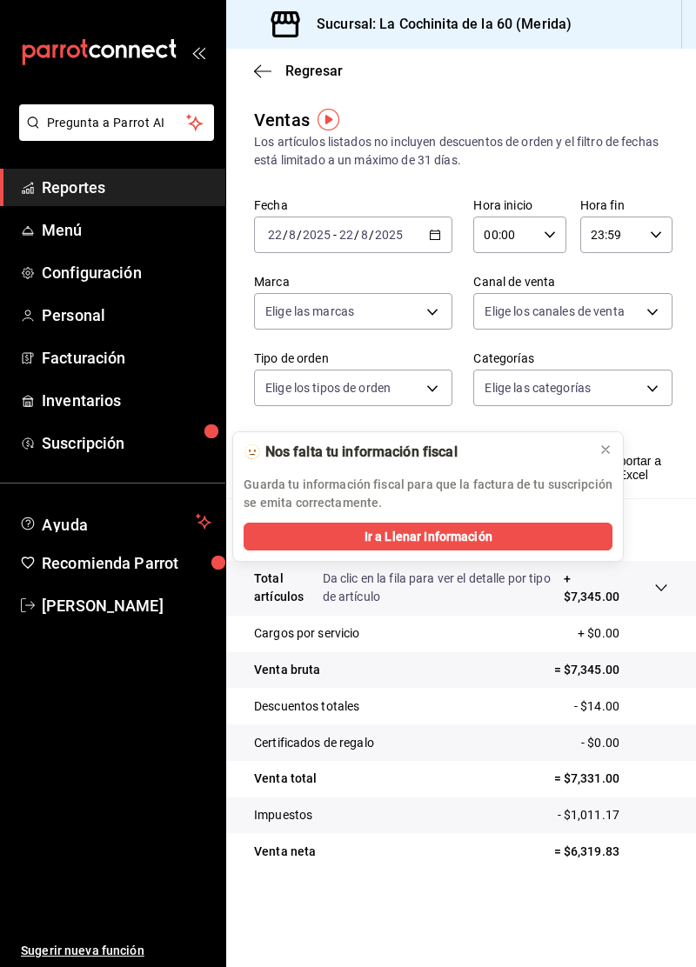
click at [583, 338] on div "Fecha [DATE] [DATE] - [DATE] [DATE] Hora inicio 00:00 Hora inicio Hora fin 23:5…" at bounding box center [461, 312] width 414 height 230
click at [603, 308] on body "Pregunta a Parrot AI Reportes Menú Configuración Personal Facturación Inventari…" at bounding box center [348, 483] width 696 height 967
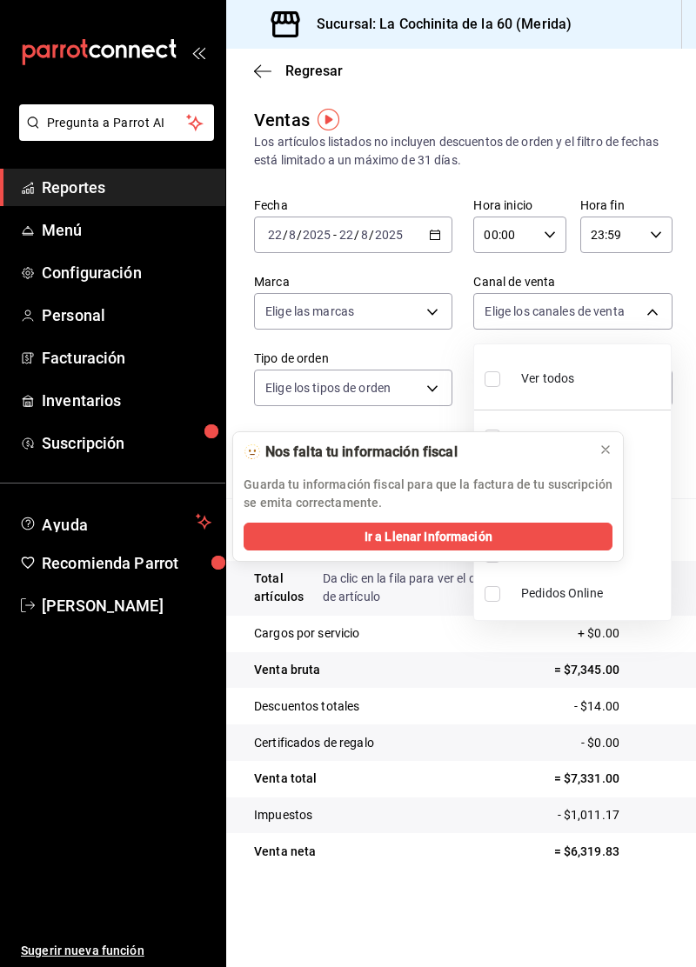
click at [601, 459] on button at bounding box center [605, 450] width 28 height 28
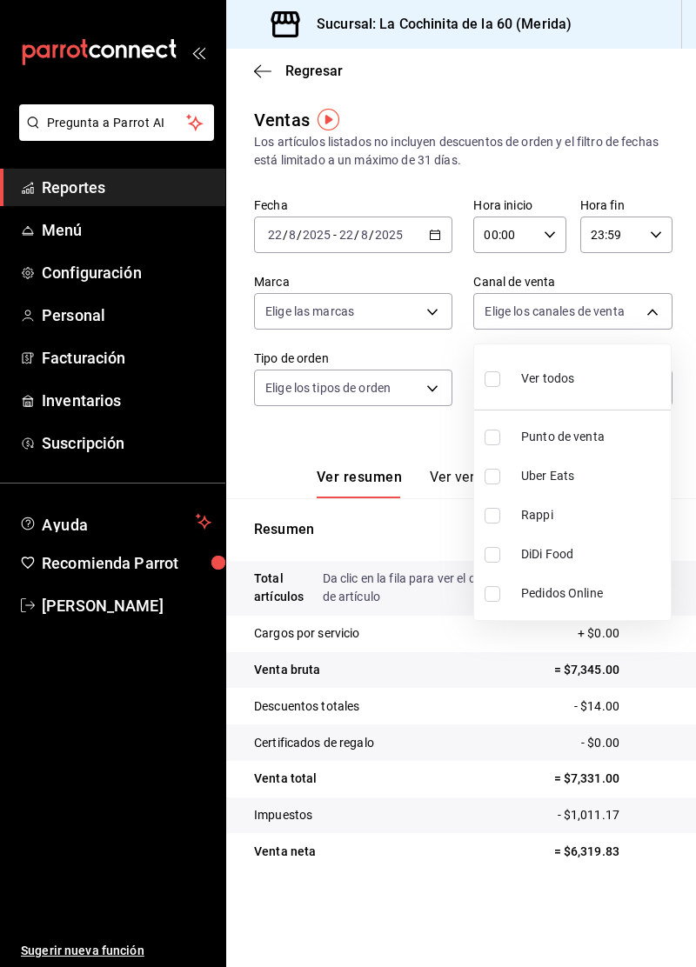
click at [487, 440] on input "checkbox" at bounding box center [492, 438] width 16 height 16
checkbox input "true"
type input "PARROT"
click at [136, 206] on div at bounding box center [348, 483] width 696 height 967
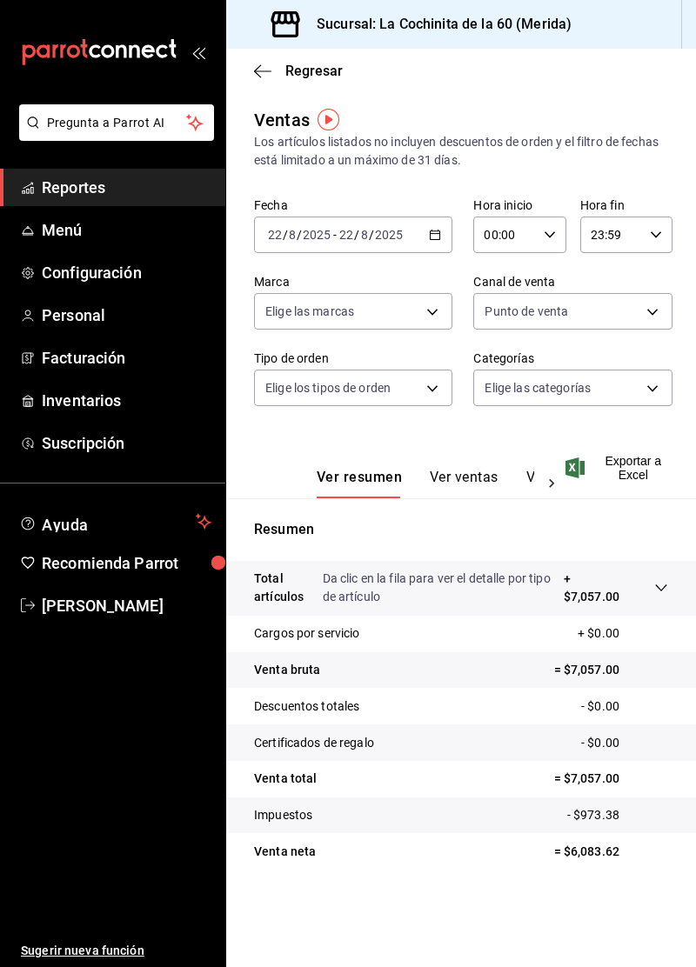
click at [106, 237] on span "Menú" at bounding box center [127, 229] width 170 height 23
